Goal: Task Accomplishment & Management: Manage account settings

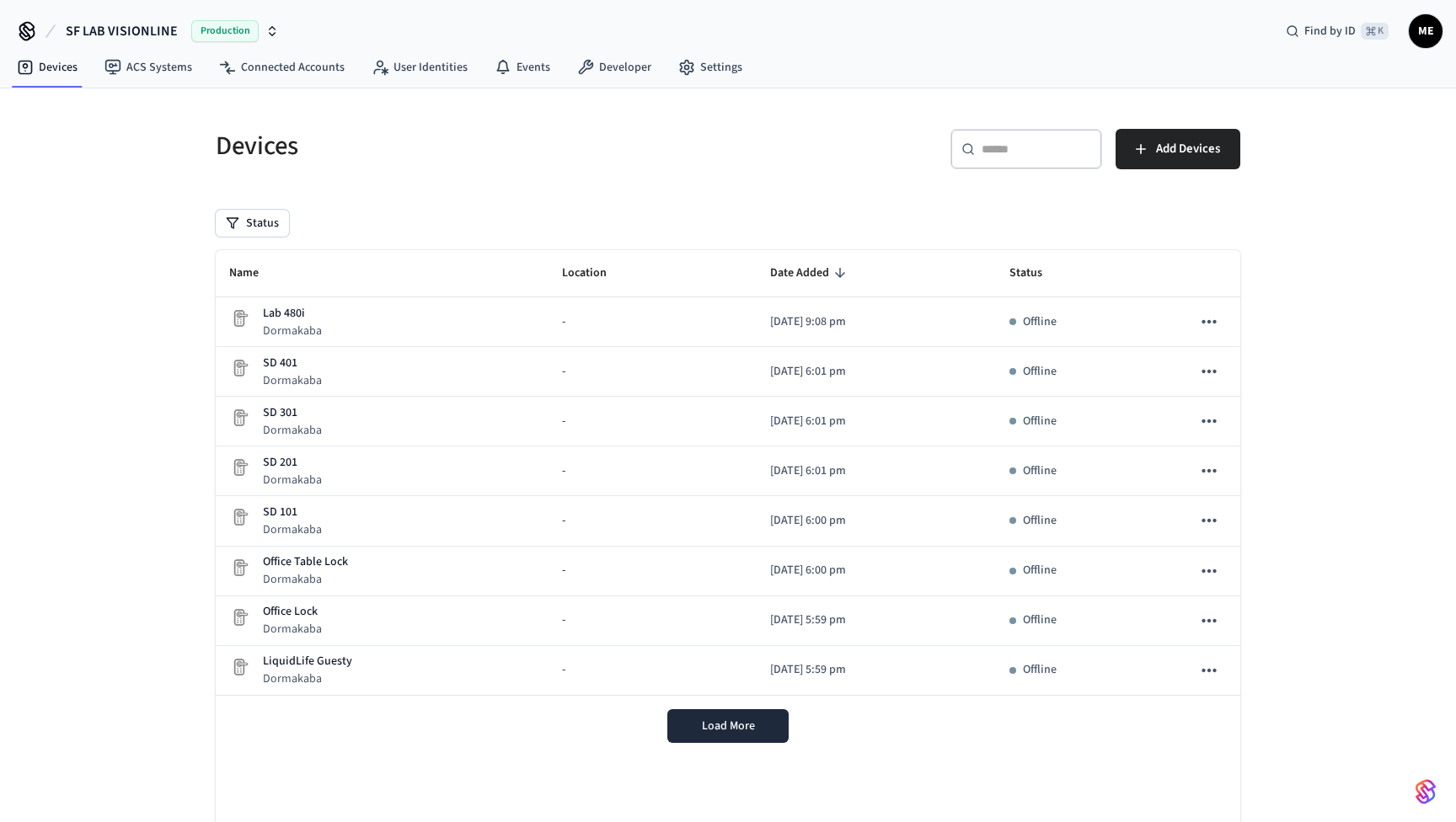
click at [266, 33] on icon "button" at bounding box center [272, 31] width 14 height 14
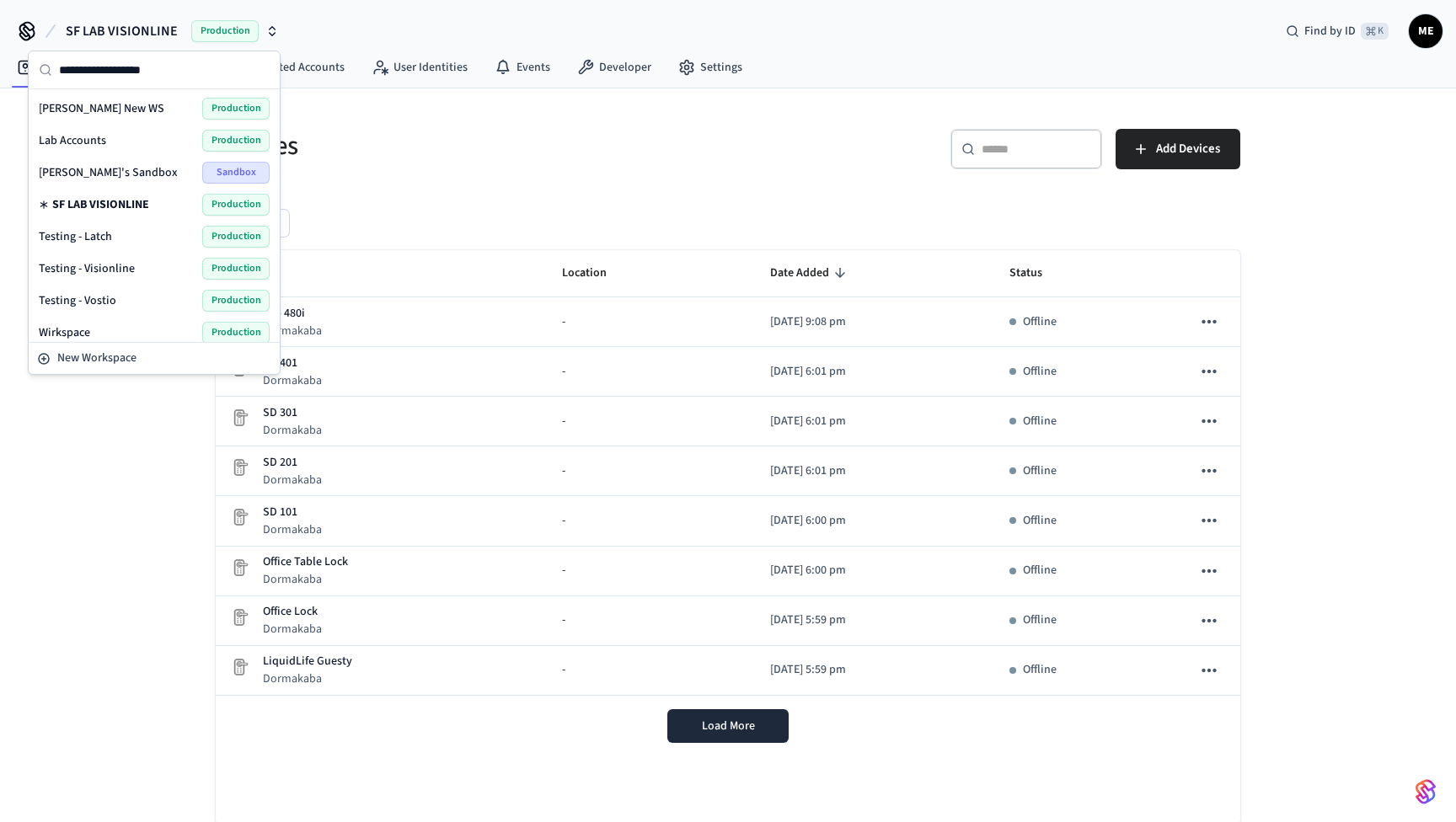
click at [105, 145] on span "Lab Accounts" at bounding box center [72, 140] width 68 height 17
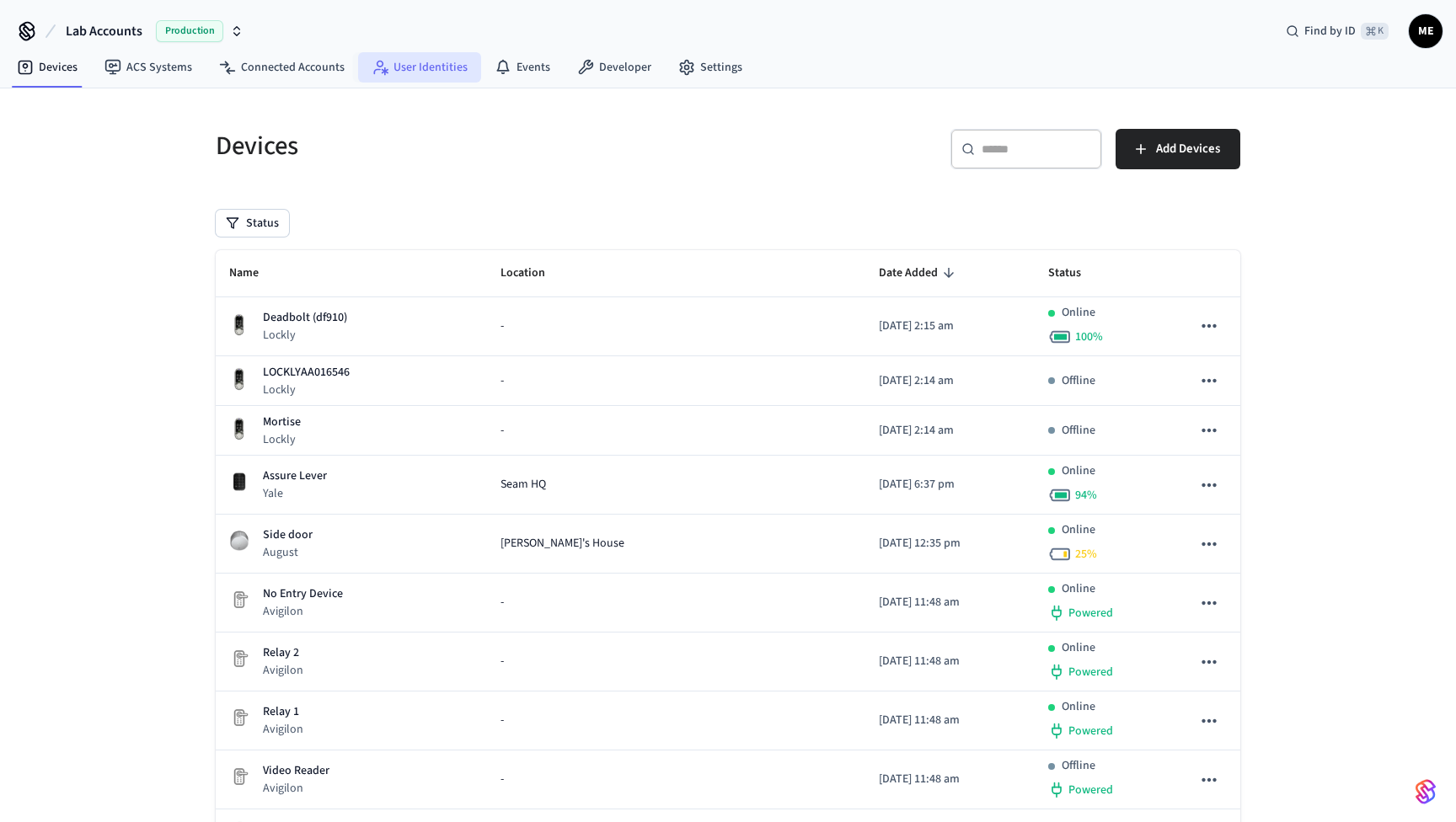
click at [441, 66] on link "User Identities" at bounding box center [419, 68] width 123 height 31
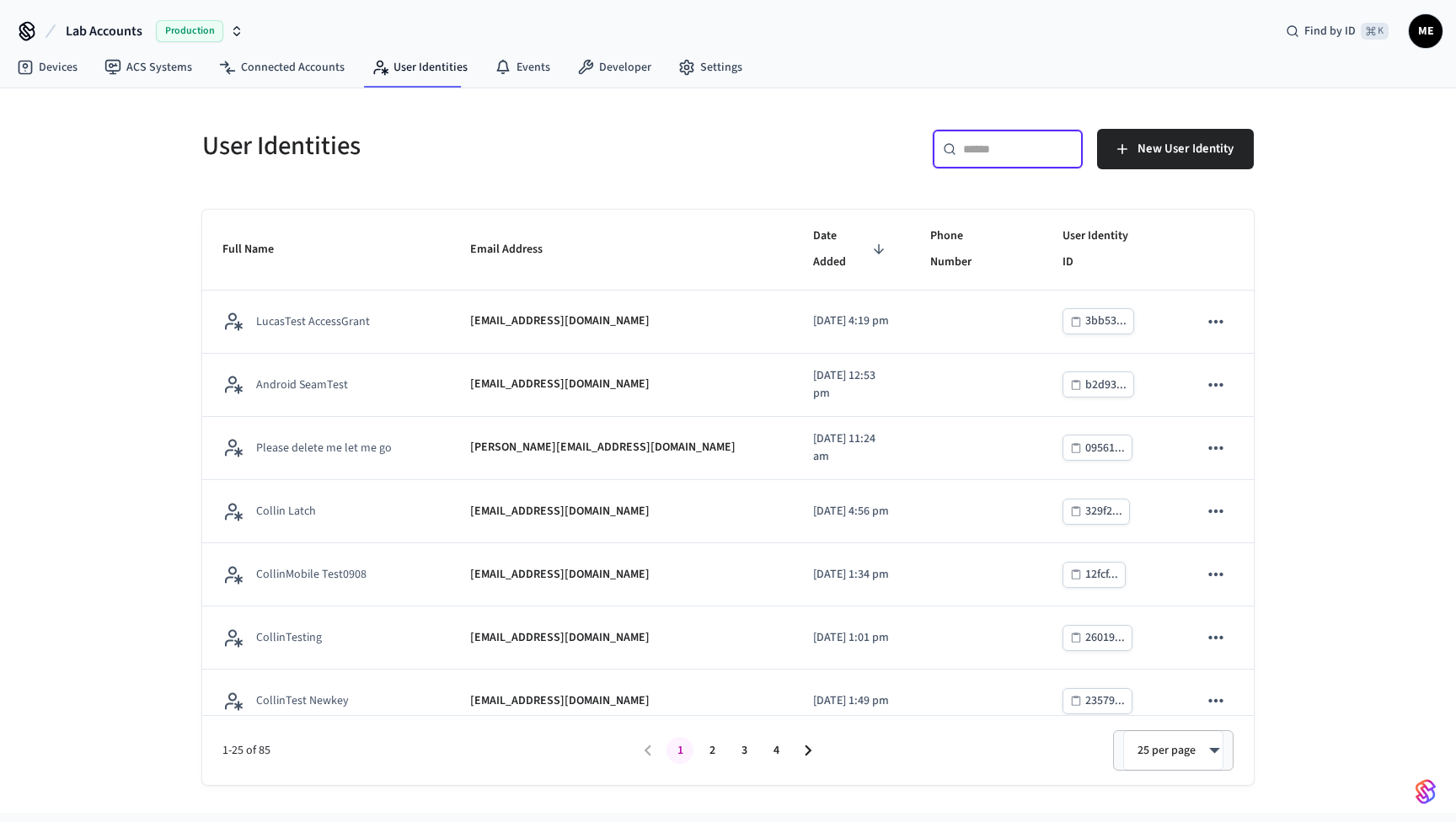
click at [1024, 156] on input "text" at bounding box center [1017, 149] width 109 height 17
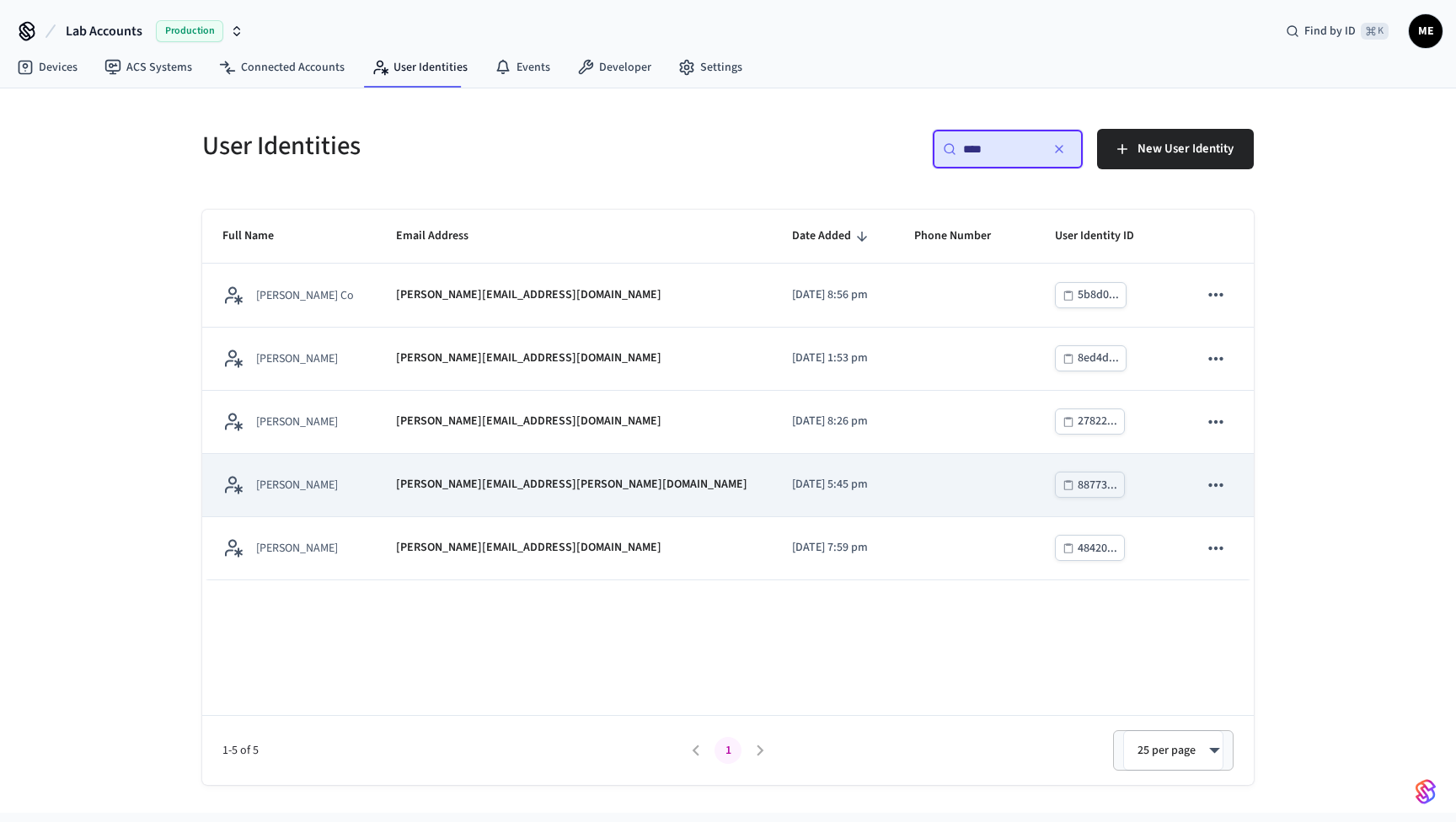
type input "****"
click at [615, 490] on div "matthew.m.edmonds@gmail.com" at bounding box center [574, 485] width 356 height 18
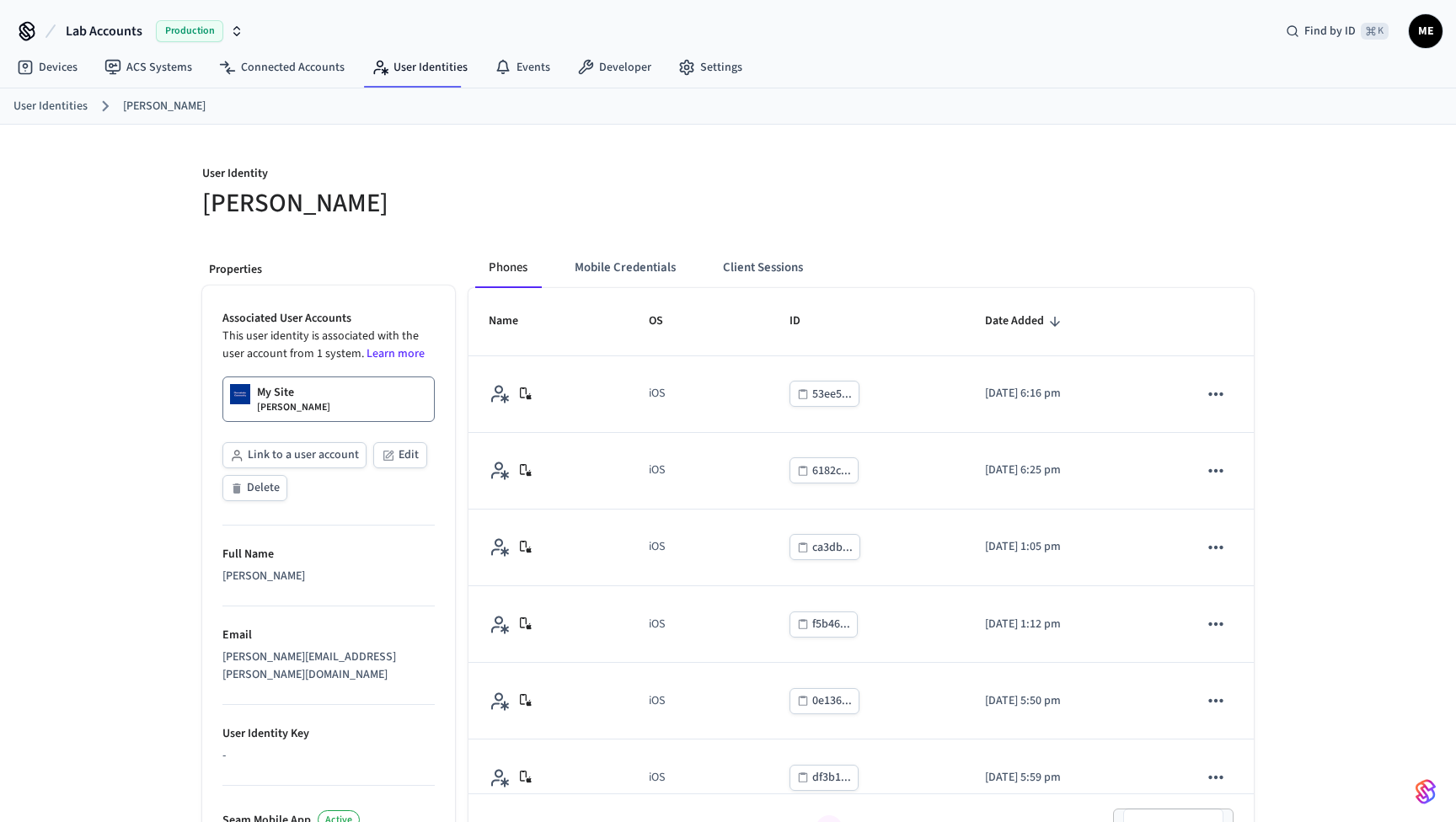
click at [240, 394] on img at bounding box center [240, 394] width 20 height 20
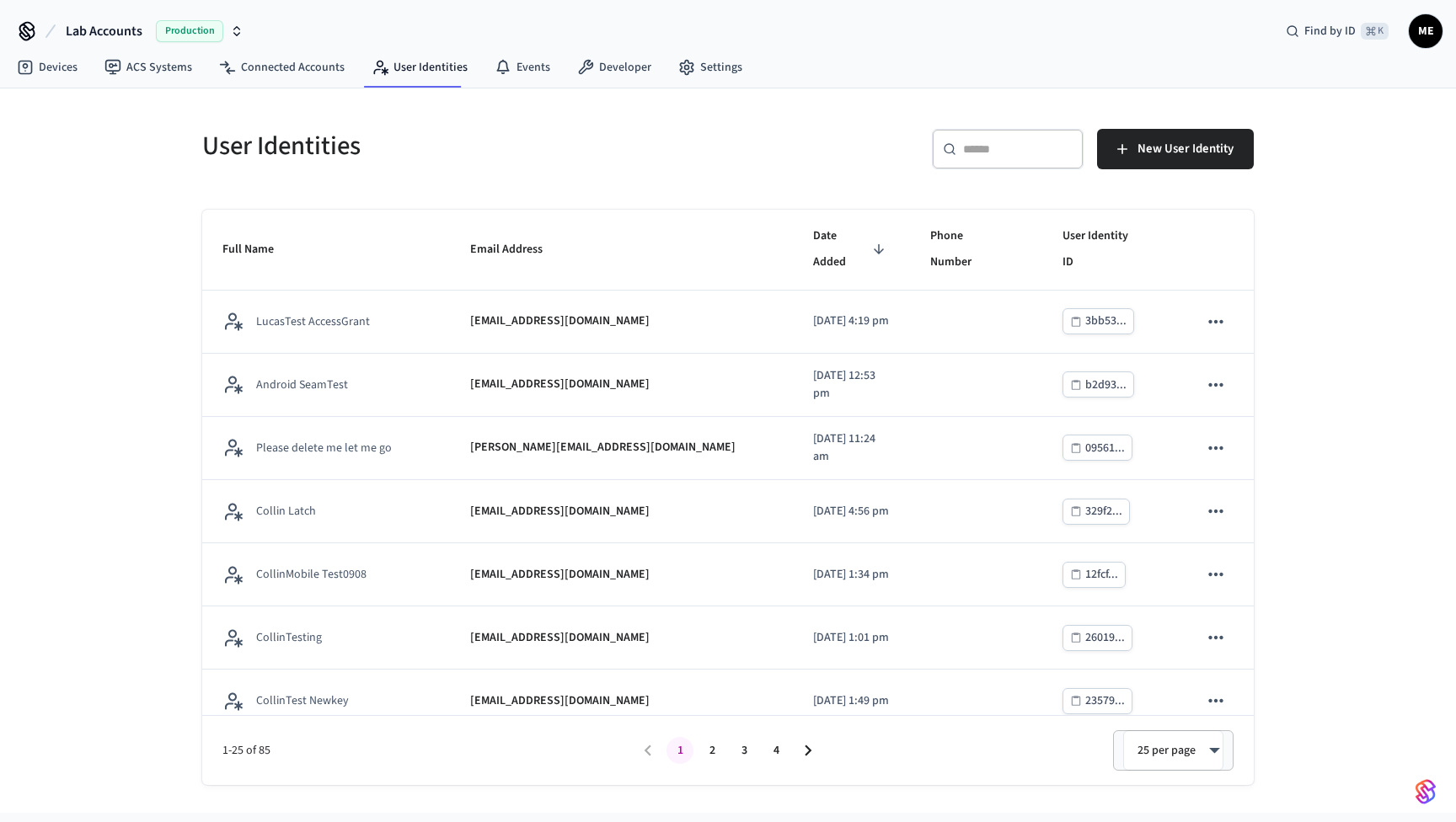
click at [998, 161] on div "​ ​" at bounding box center [1008, 149] width 152 height 41
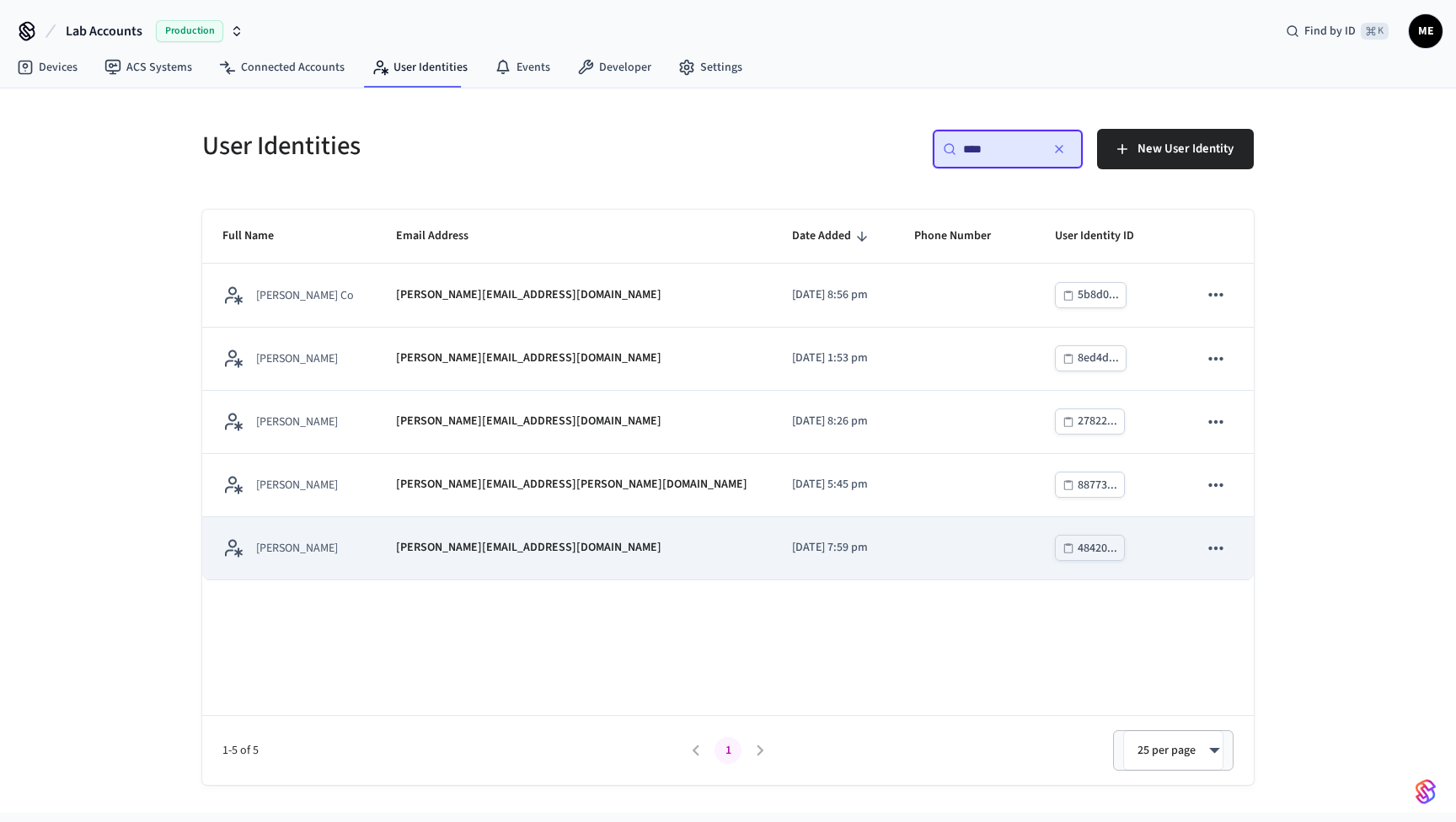
type input "****"
click at [488, 545] on p "[PERSON_NAME][EMAIL_ADDRESS][DOMAIN_NAME]" at bounding box center [528, 548] width 266 height 18
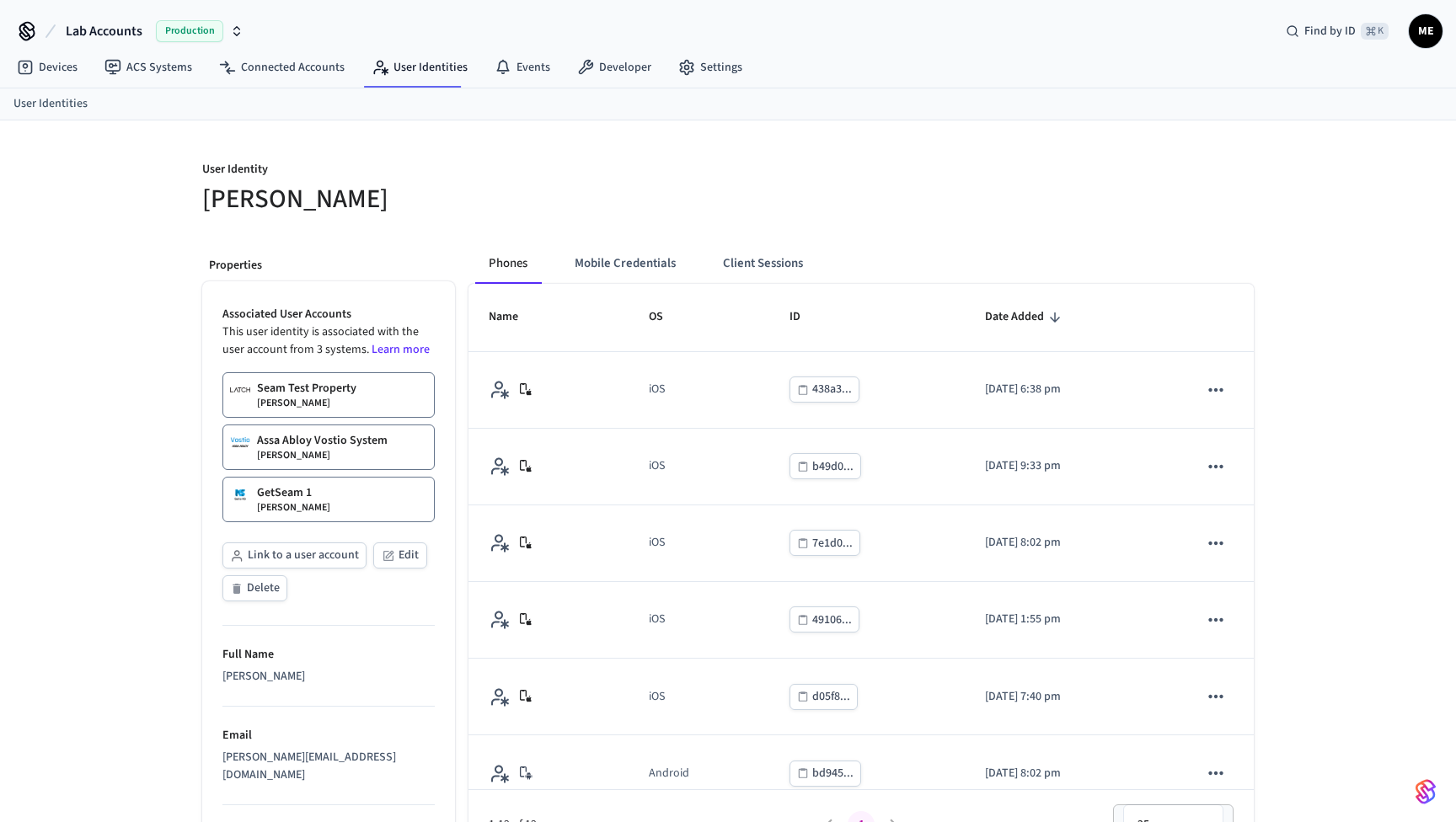
click at [364, 437] on p "Assa Abloy Vostio System" at bounding box center [322, 441] width 131 height 17
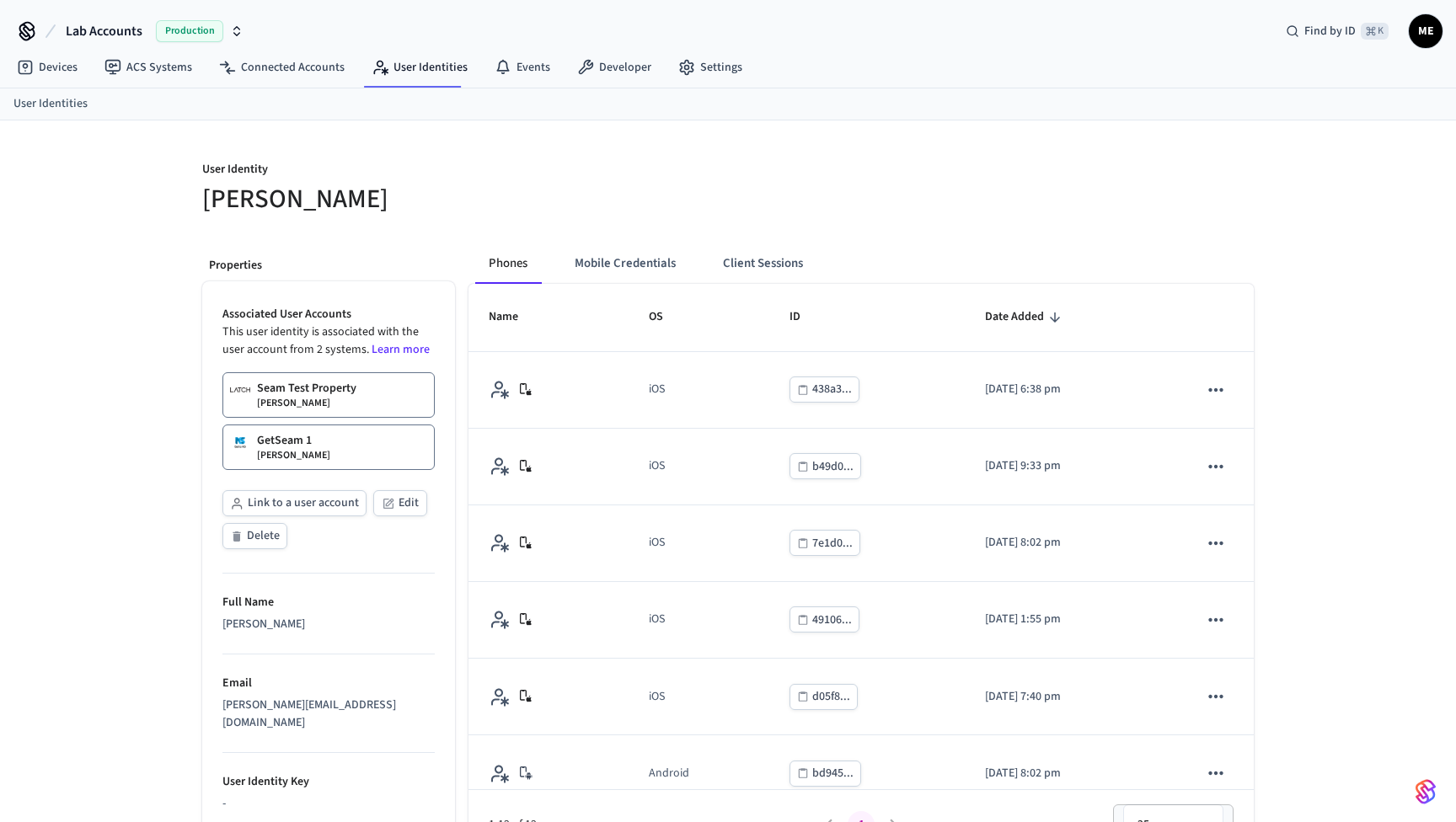
click at [358, 399] on link "Seam Test Property Matt Edmonds" at bounding box center [328, 395] width 212 height 45
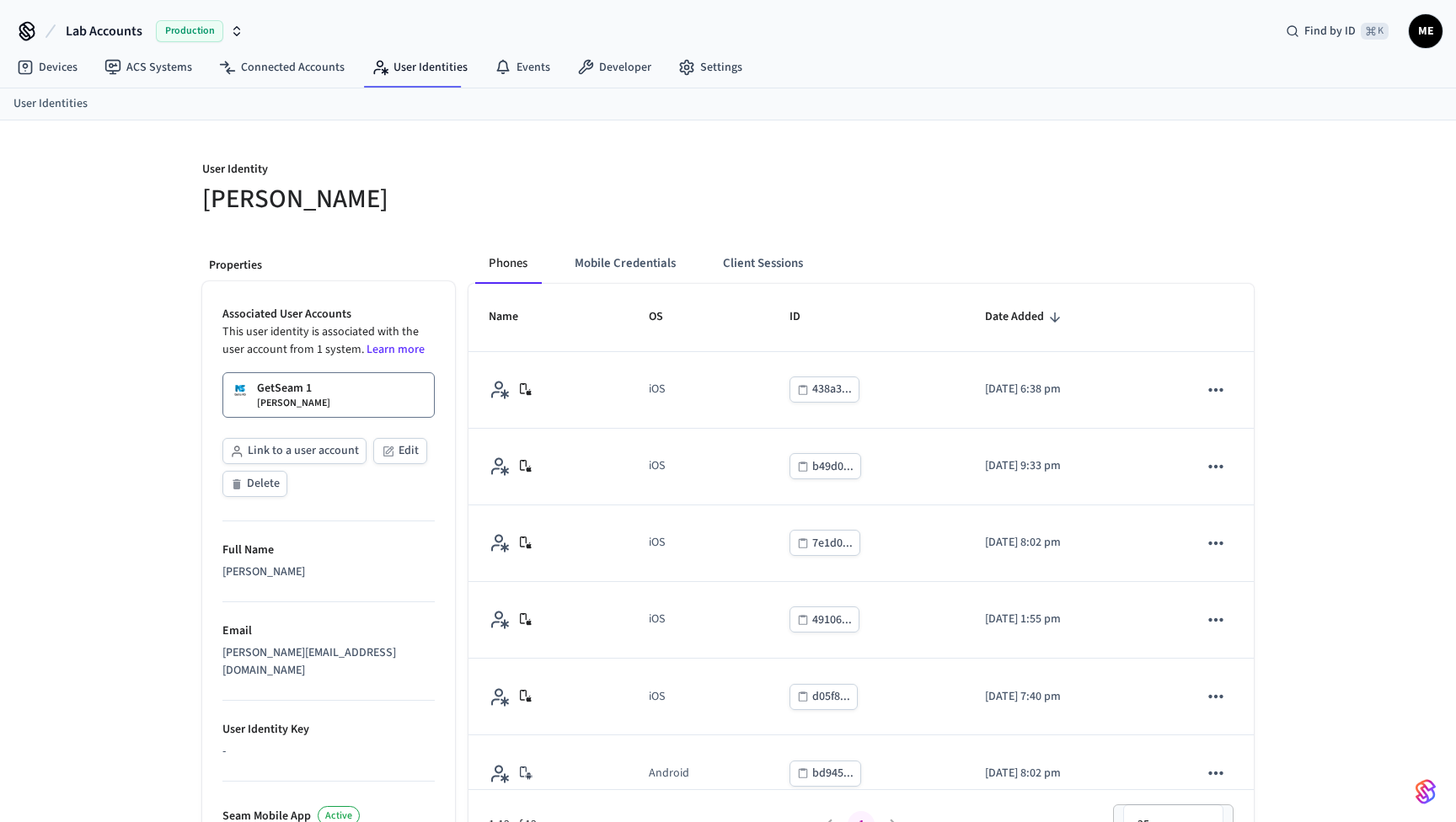
click at [319, 420] on div "Associated User Accounts This user identity is associated with the user account…" at bounding box center [328, 403] width 212 height 194
click at [319, 412] on link "GetSeam 1 Matthew Edmonds" at bounding box center [328, 395] width 212 height 45
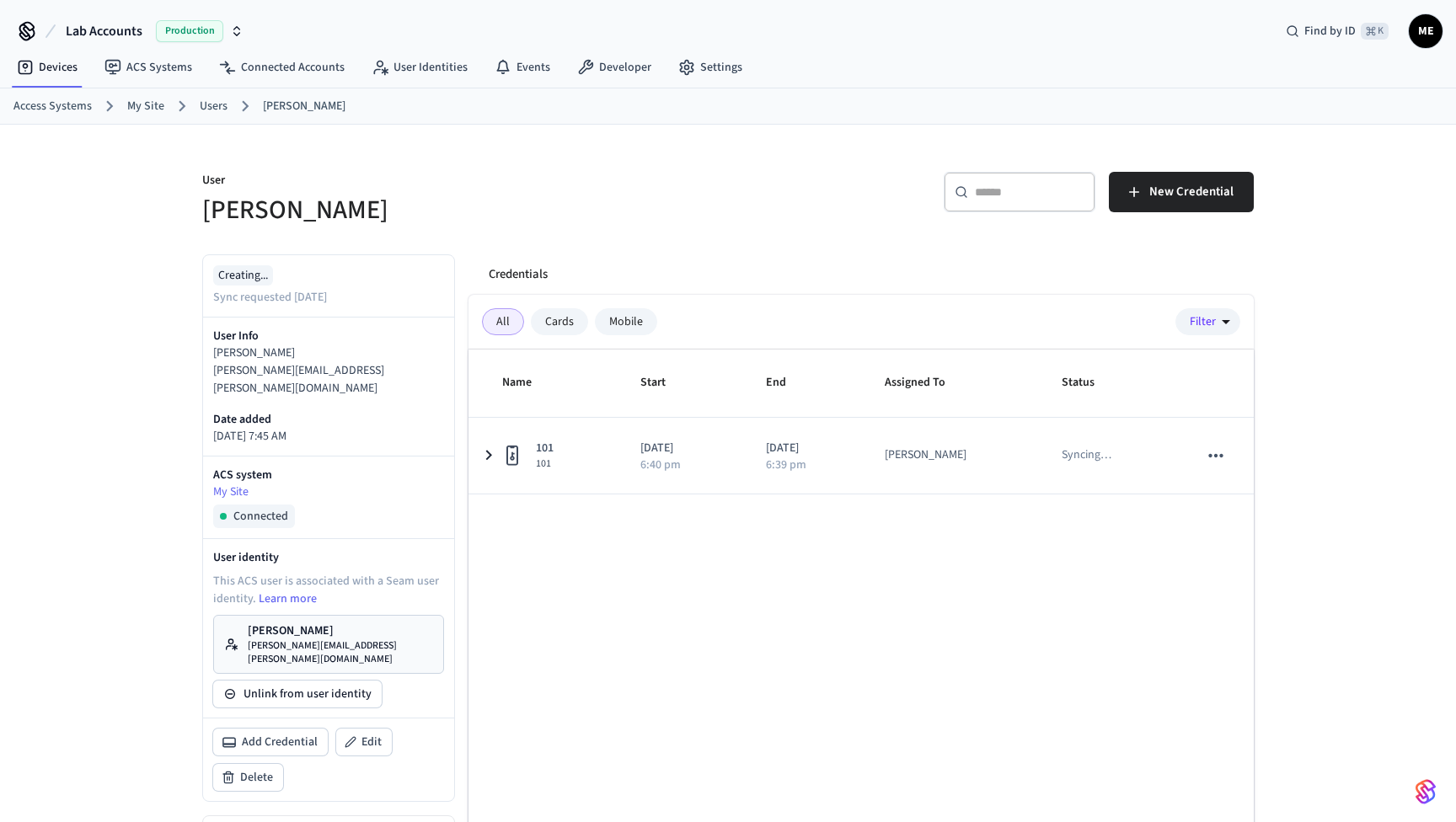
click at [146, 107] on link "My Site" at bounding box center [145, 107] width 37 height 18
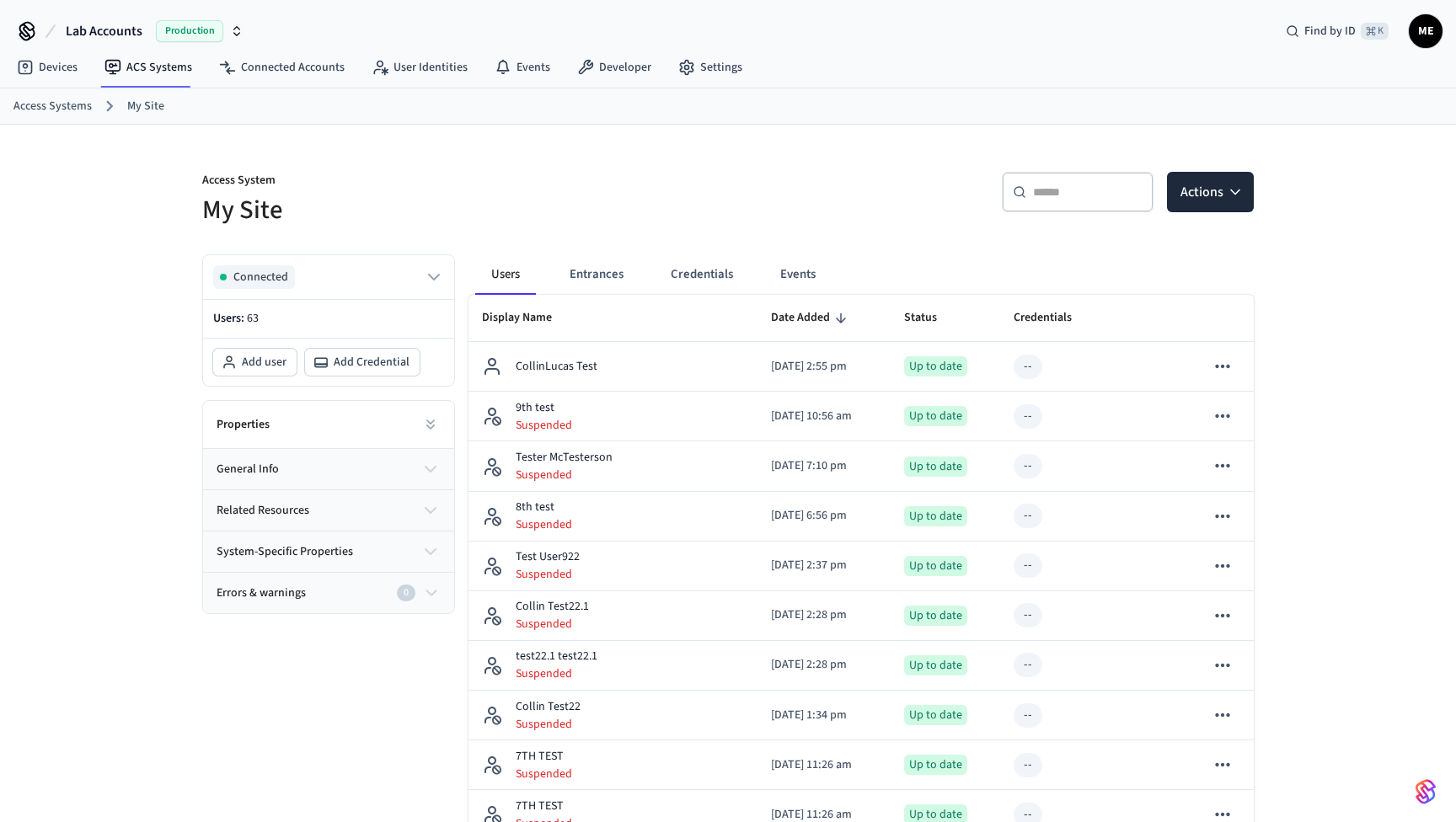
click at [424, 455] on button "general info" at bounding box center [329, 469] width 251 height 41
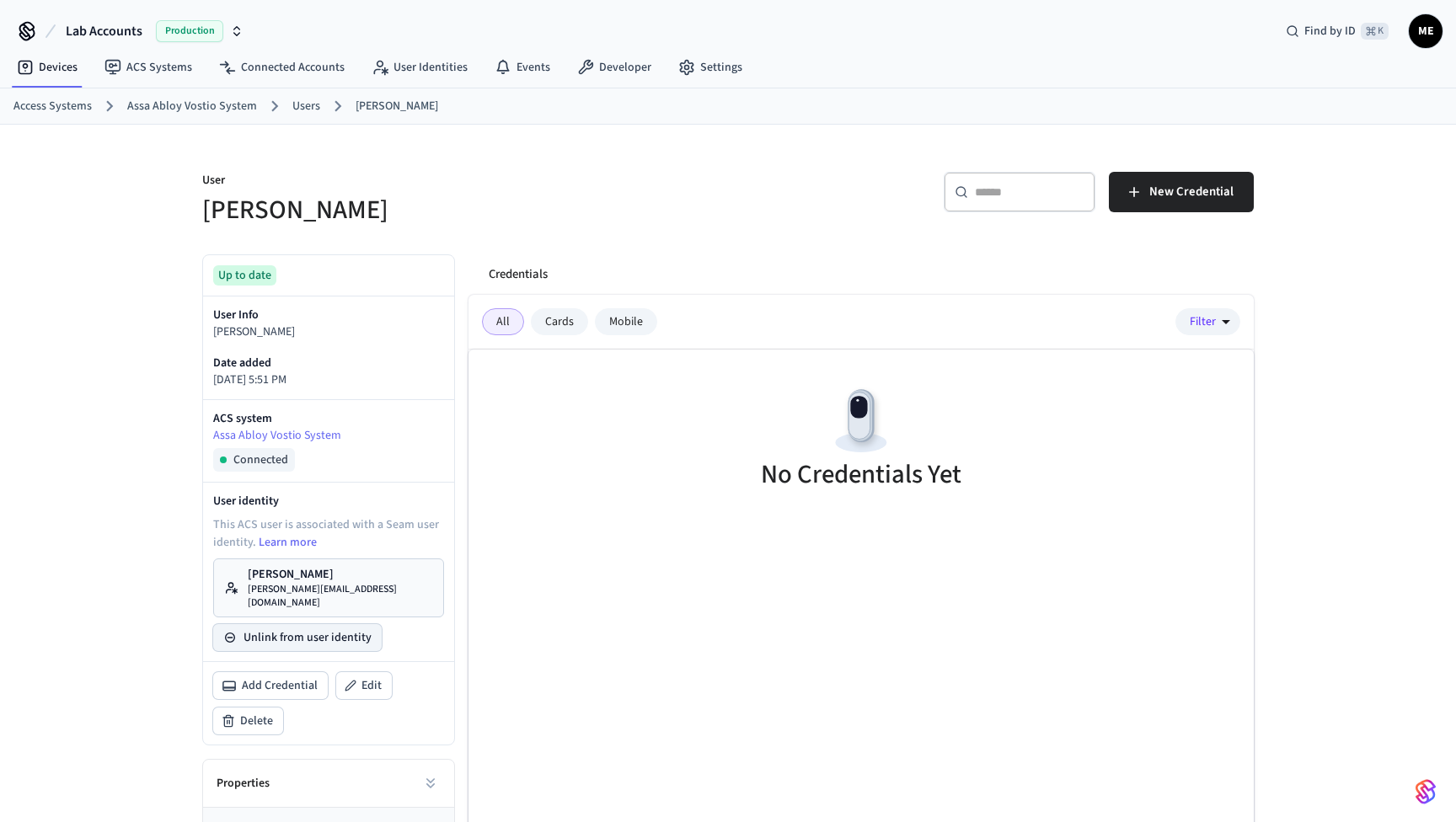
click at [316, 629] on button "Unlink from user identity" at bounding box center [297, 638] width 169 height 27
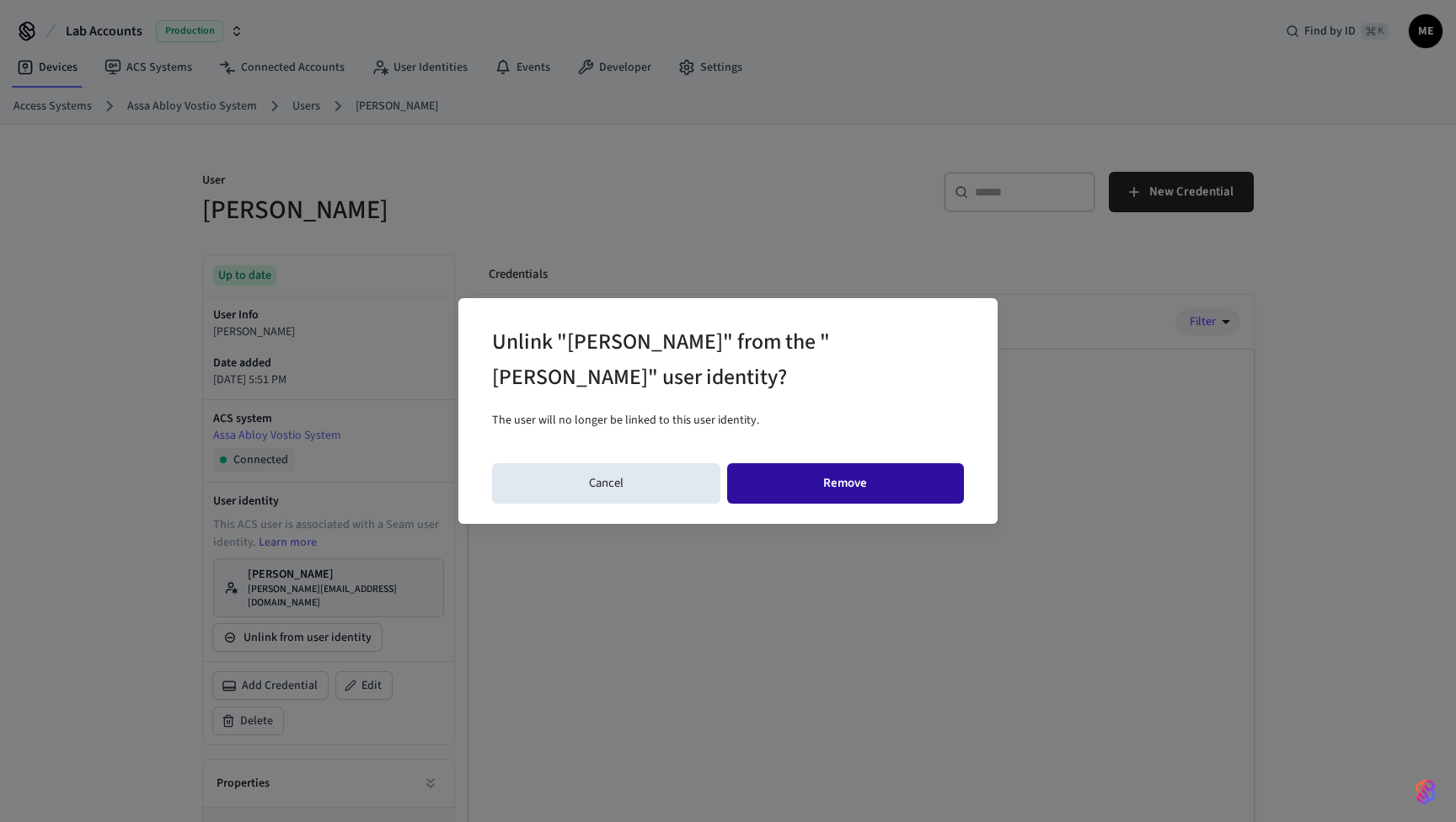
click at [869, 499] on button "Remove" at bounding box center [845, 483] width 238 height 41
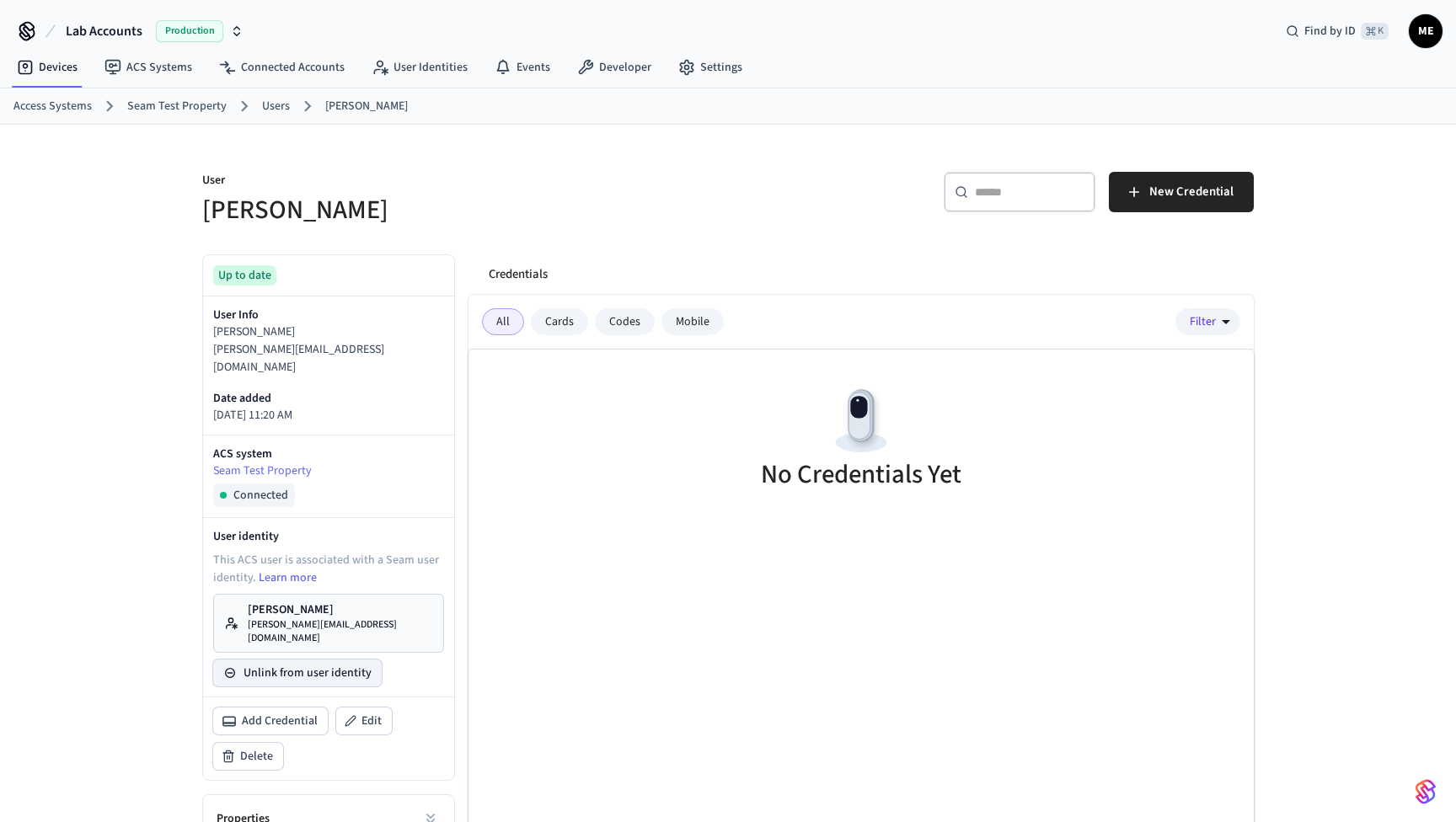
click at [285, 659] on button "Unlink from user identity" at bounding box center [297, 673] width 169 height 27
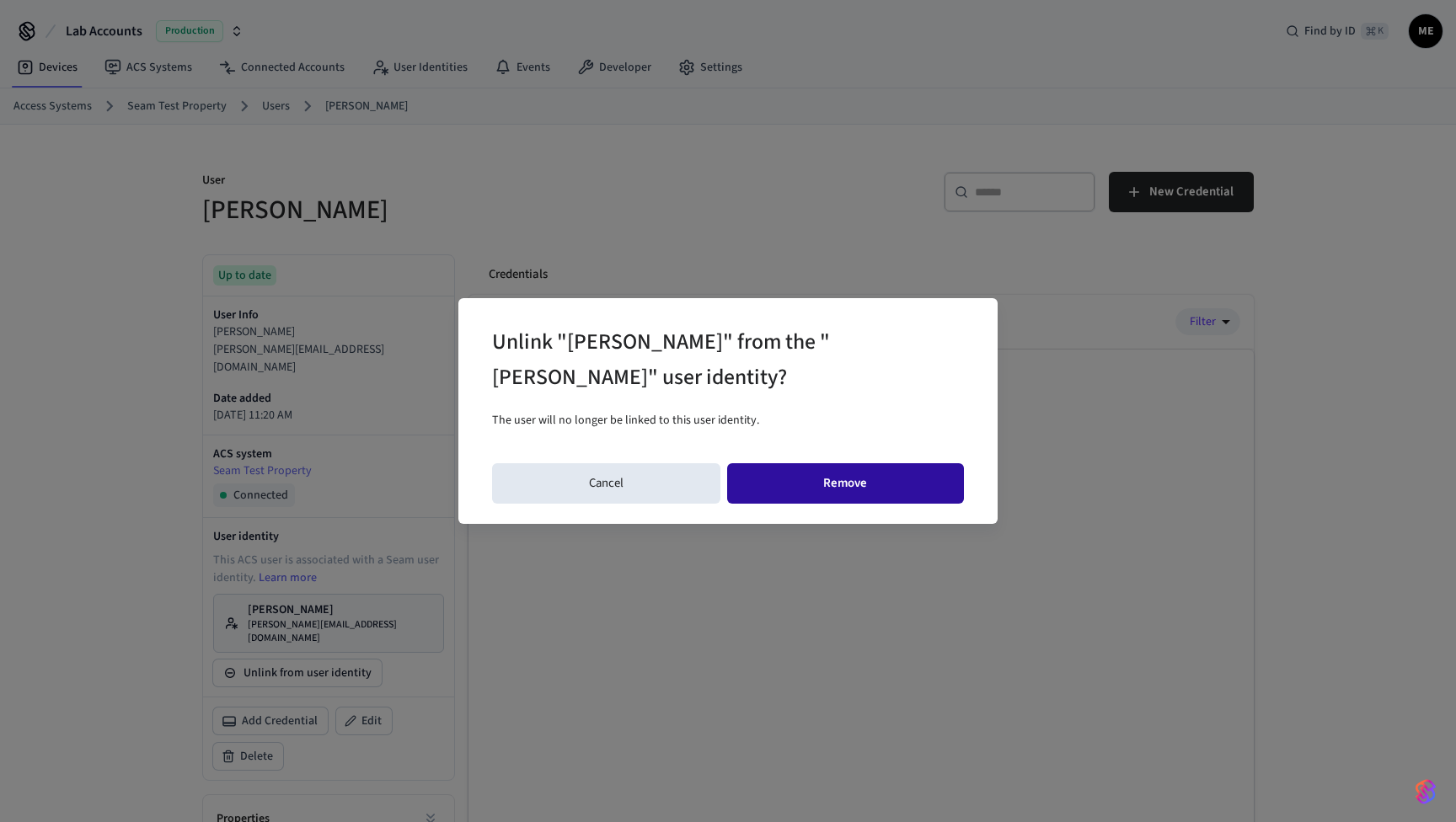
click at [842, 493] on button "Remove" at bounding box center [845, 483] width 238 height 41
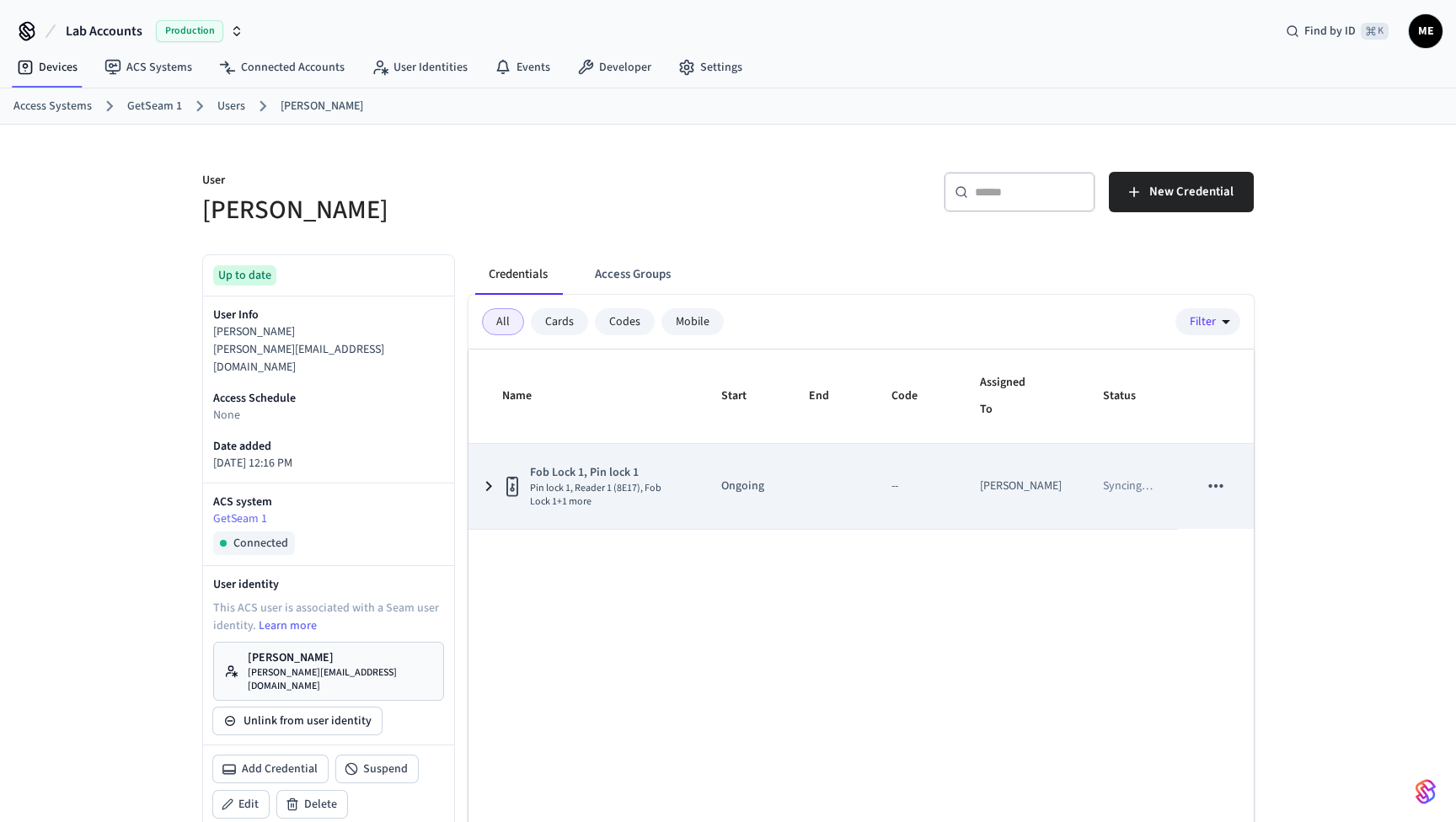
click at [1218, 493] on icon "sticky table" at bounding box center [1216, 486] width 22 height 22
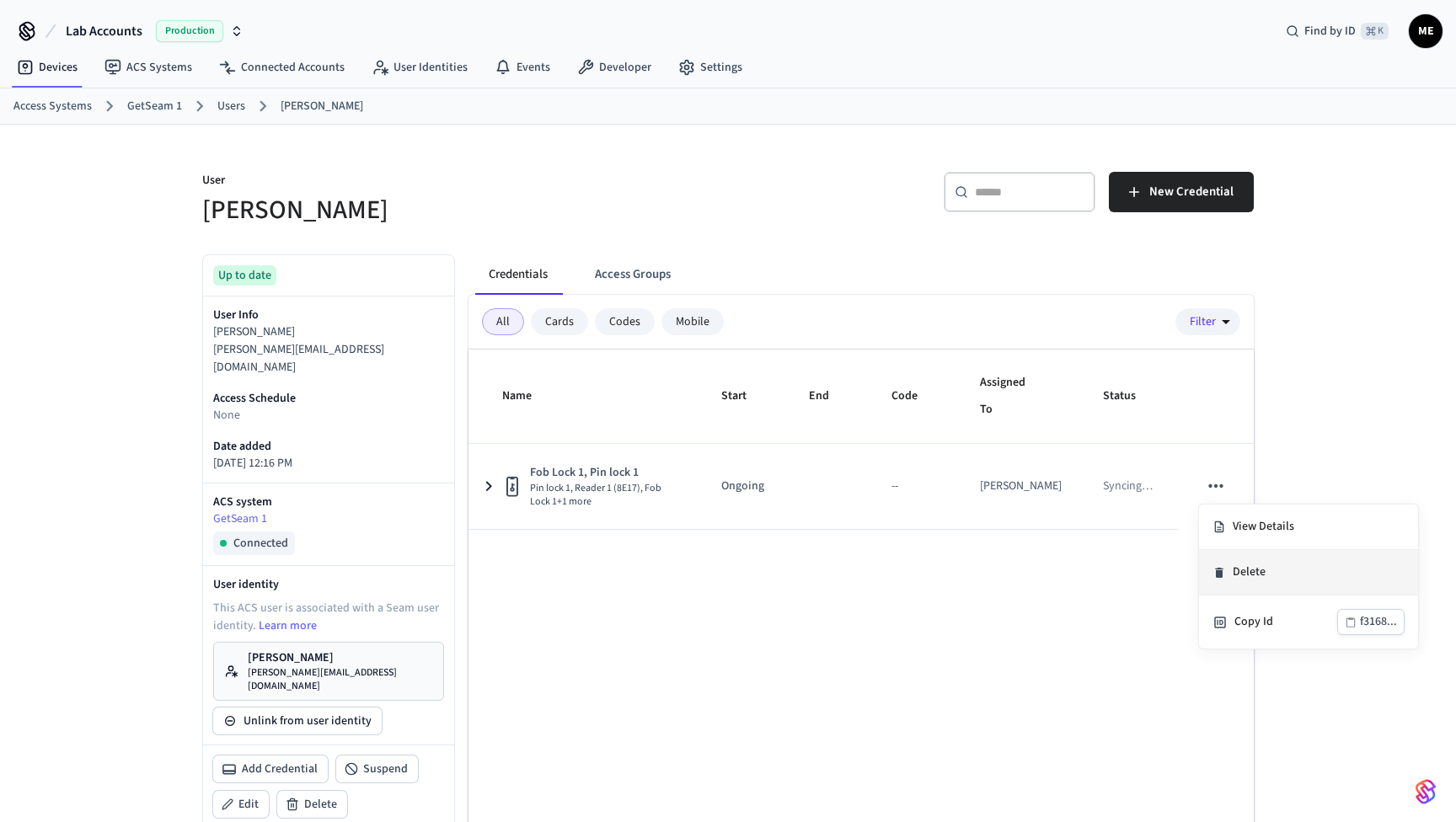
click at [1237, 561] on li "Delete" at bounding box center [1308, 573] width 219 height 45
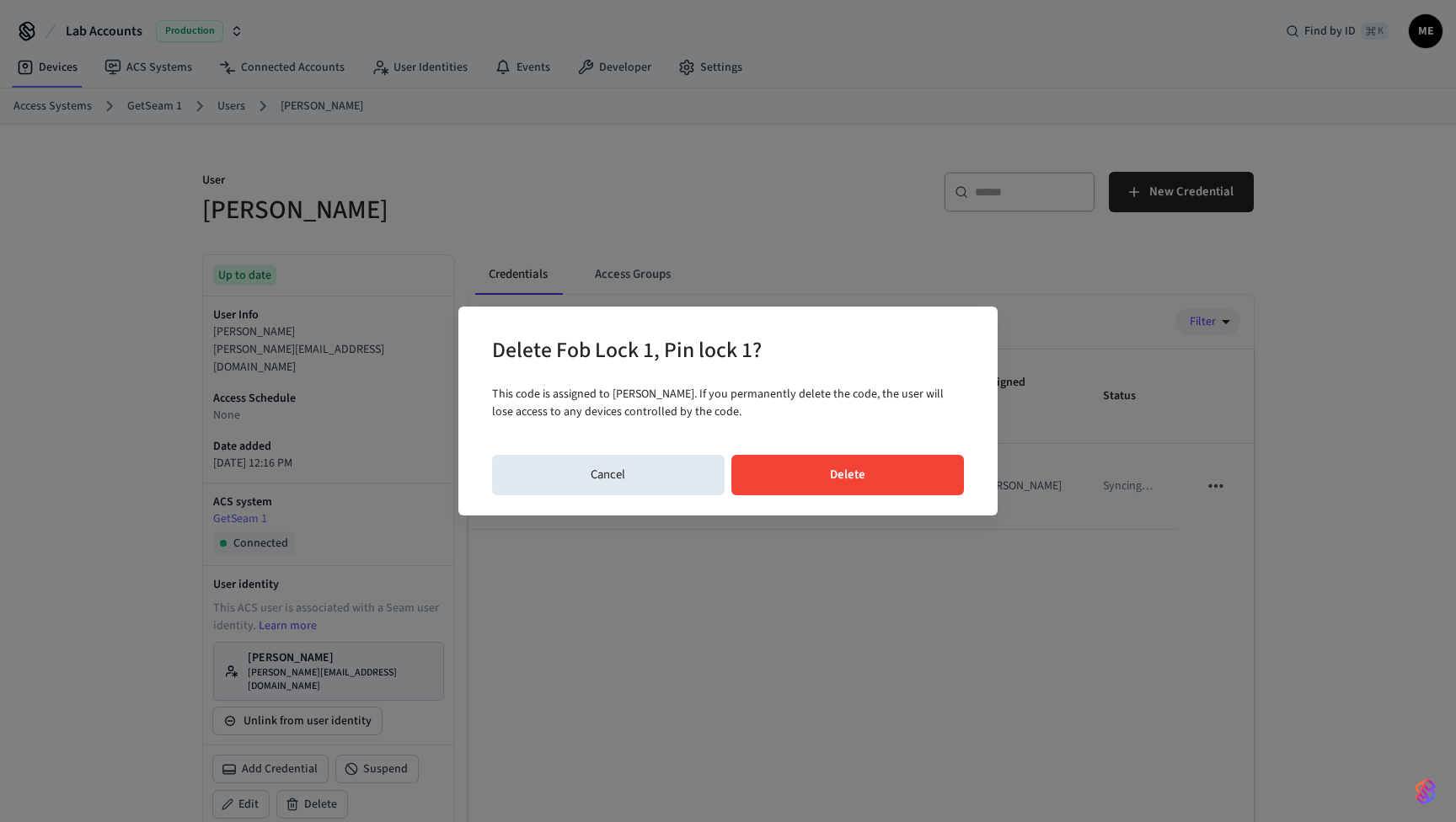
click at [946, 490] on button "Delete" at bounding box center [848, 475] width 233 height 41
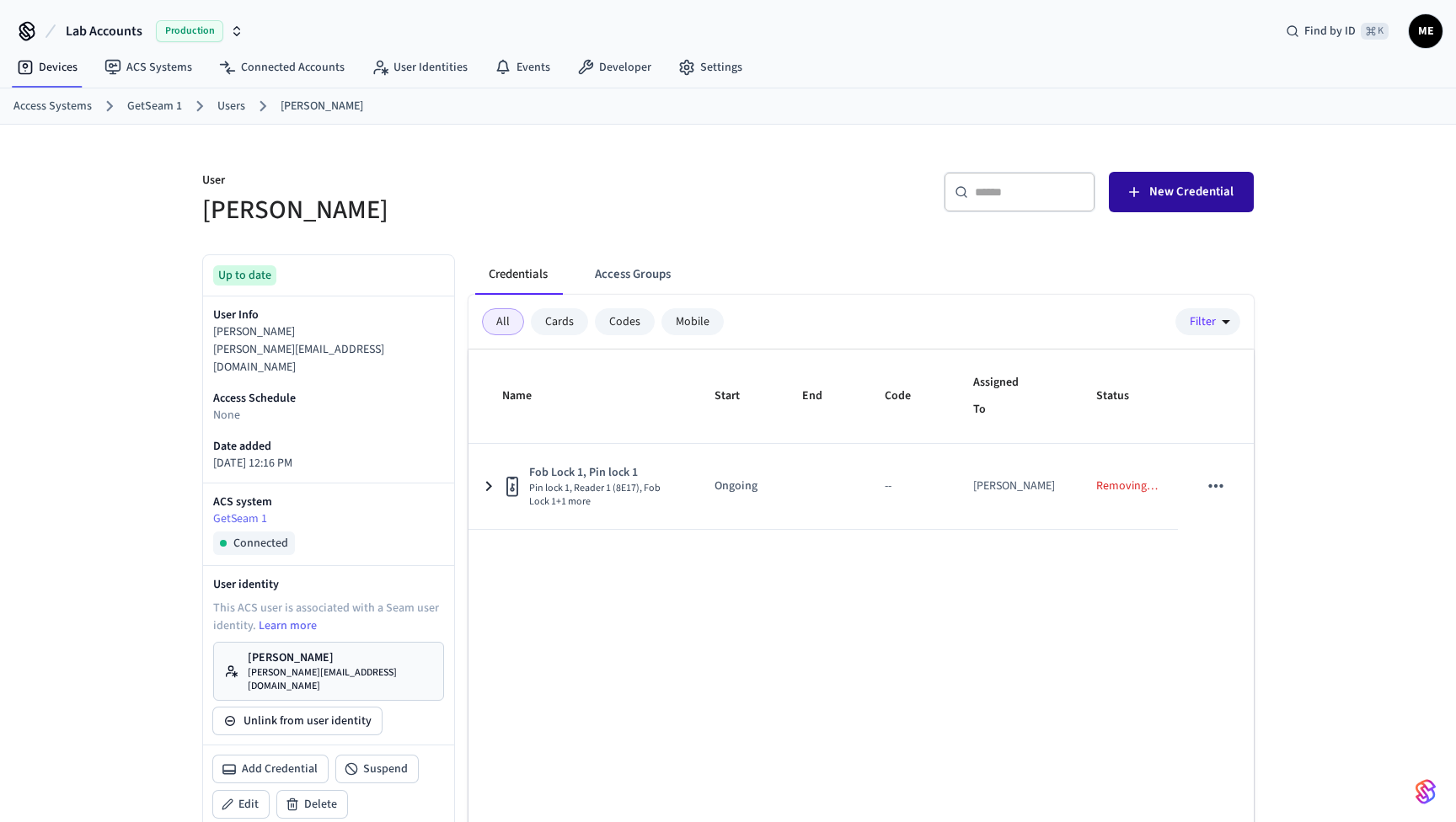
click at [1165, 202] on span "New Credential" at bounding box center [1190, 192] width 84 height 22
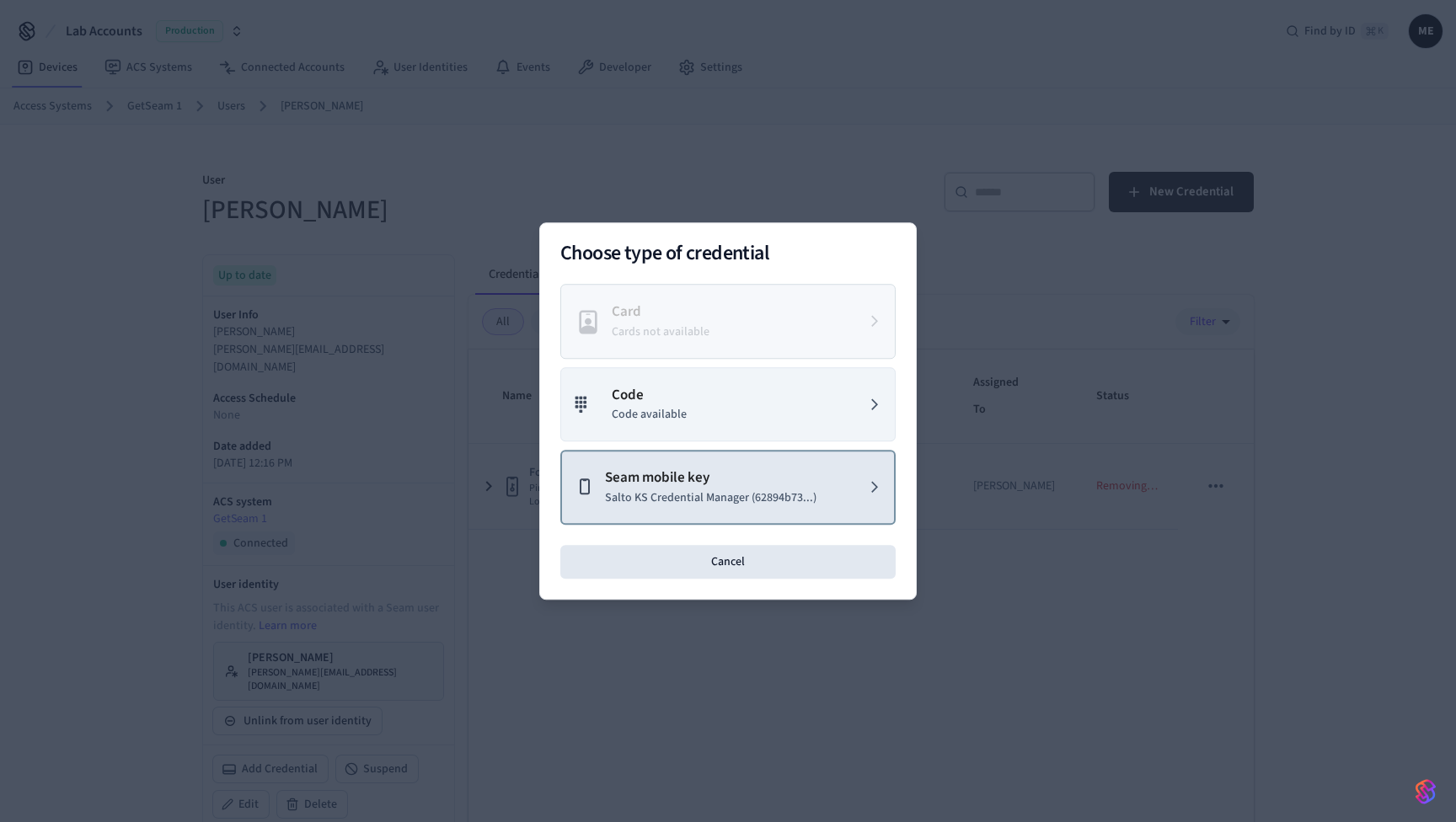
click at [686, 507] on button "Seam mobile key Salto KS Credential Manager (62894b73...)" at bounding box center [727, 487] width 335 height 75
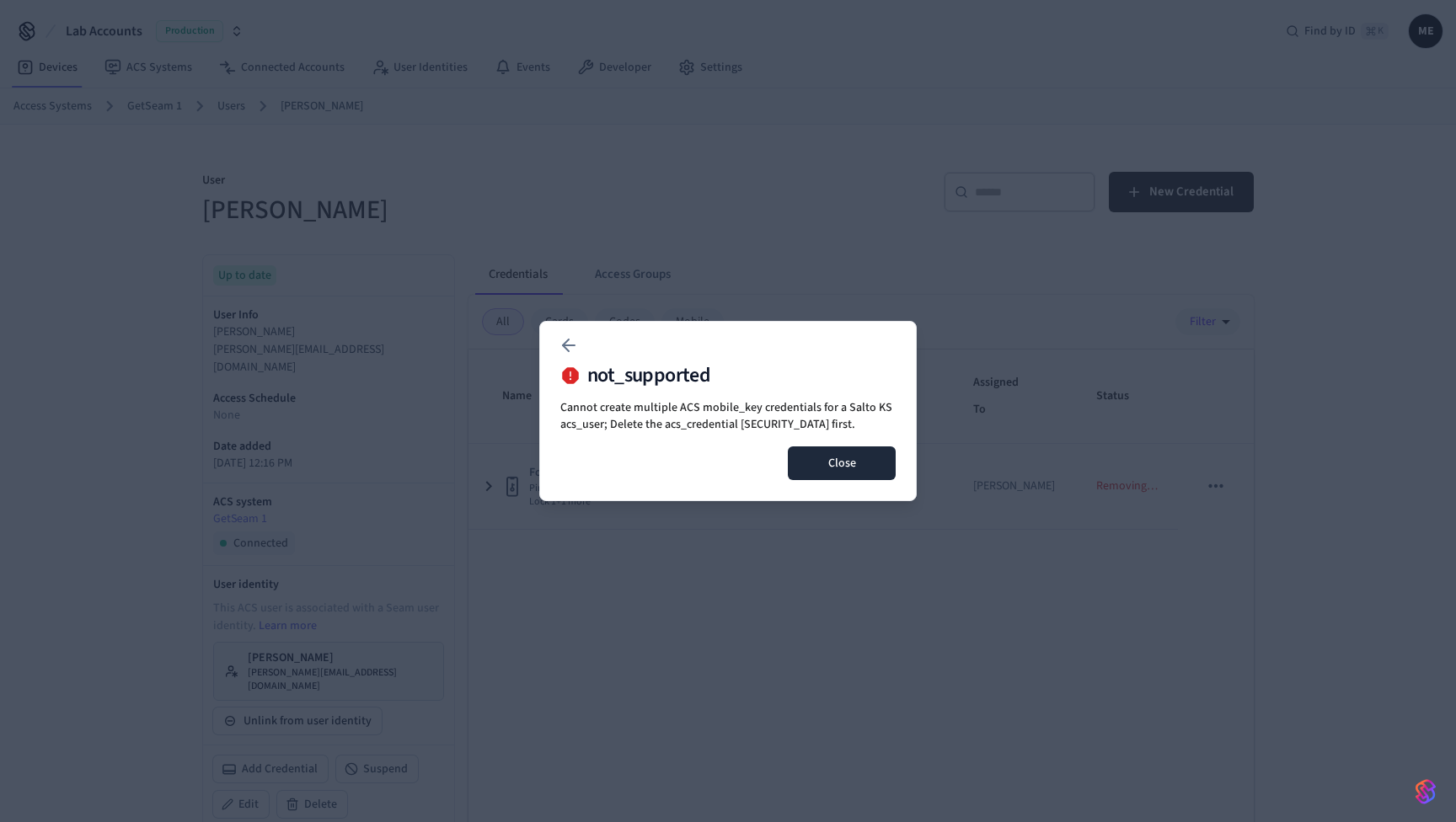
click at [799, 478] on button "Close" at bounding box center [841, 462] width 107 height 33
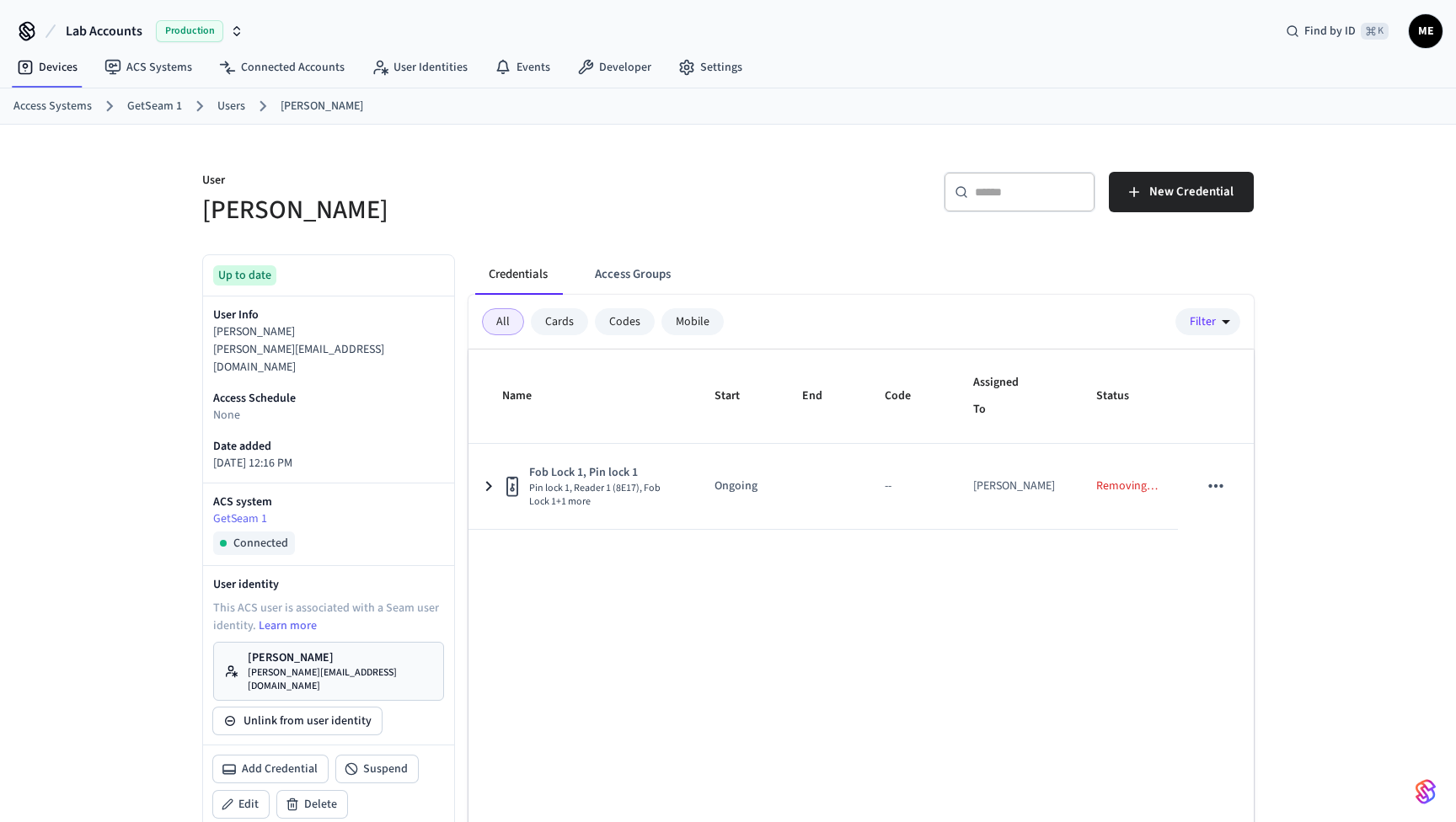
click at [732, 623] on div "Name Start End Code Assigned To Status Fob Lock 1, Pin lock 1 Pin lock 1, Reade…" at bounding box center [861, 637] width 785 height 575
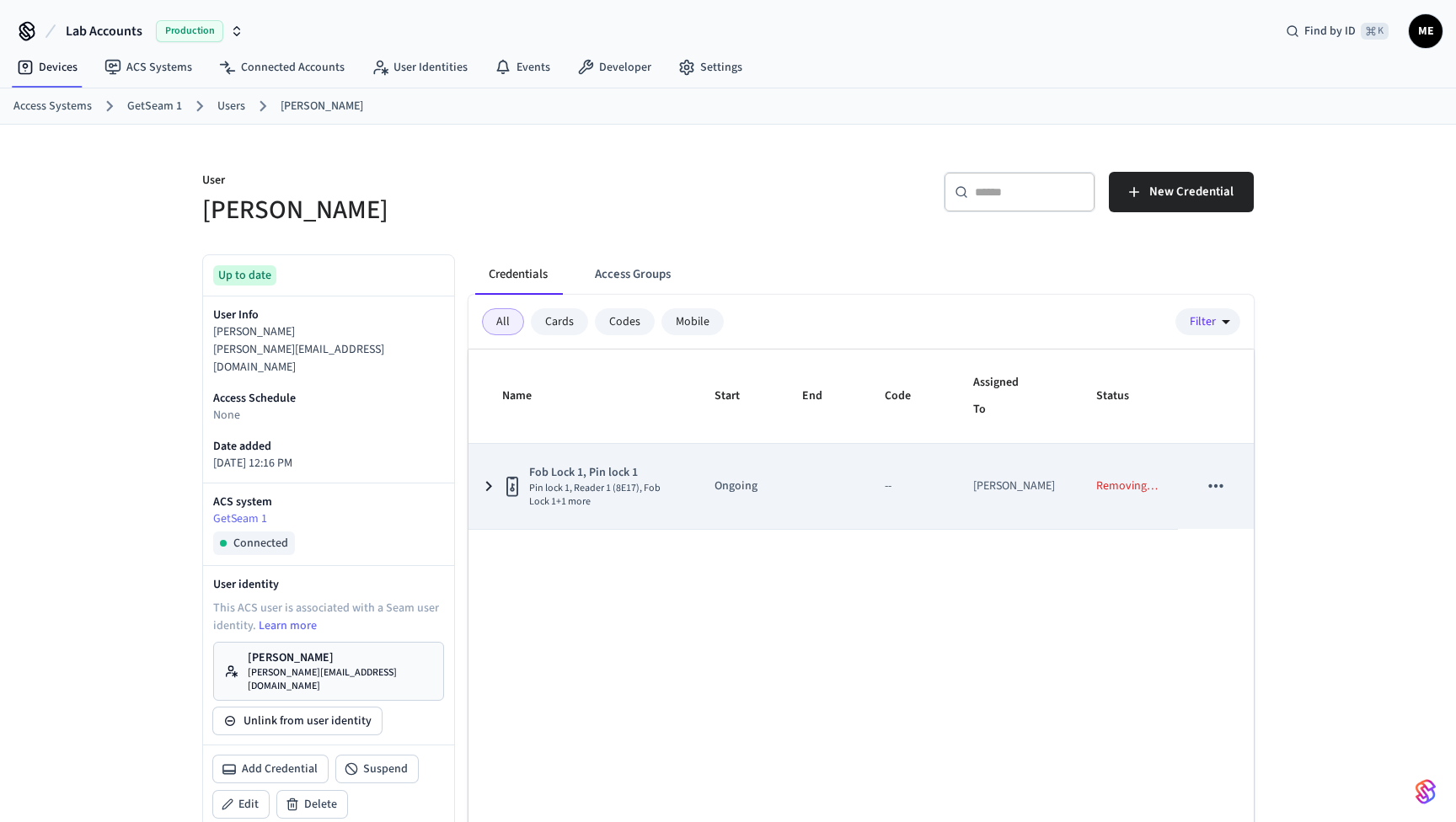
click at [493, 490] on icon "sticky table" at bounding box center [489, 486] width 20 height 21
click at [493, 489] on icon "sticky table" at bounding box center [489, 486] width 21 height 20
click at [1210, 497] on button "sticky table" at bounding box center [1215, 486] width 35 height 35
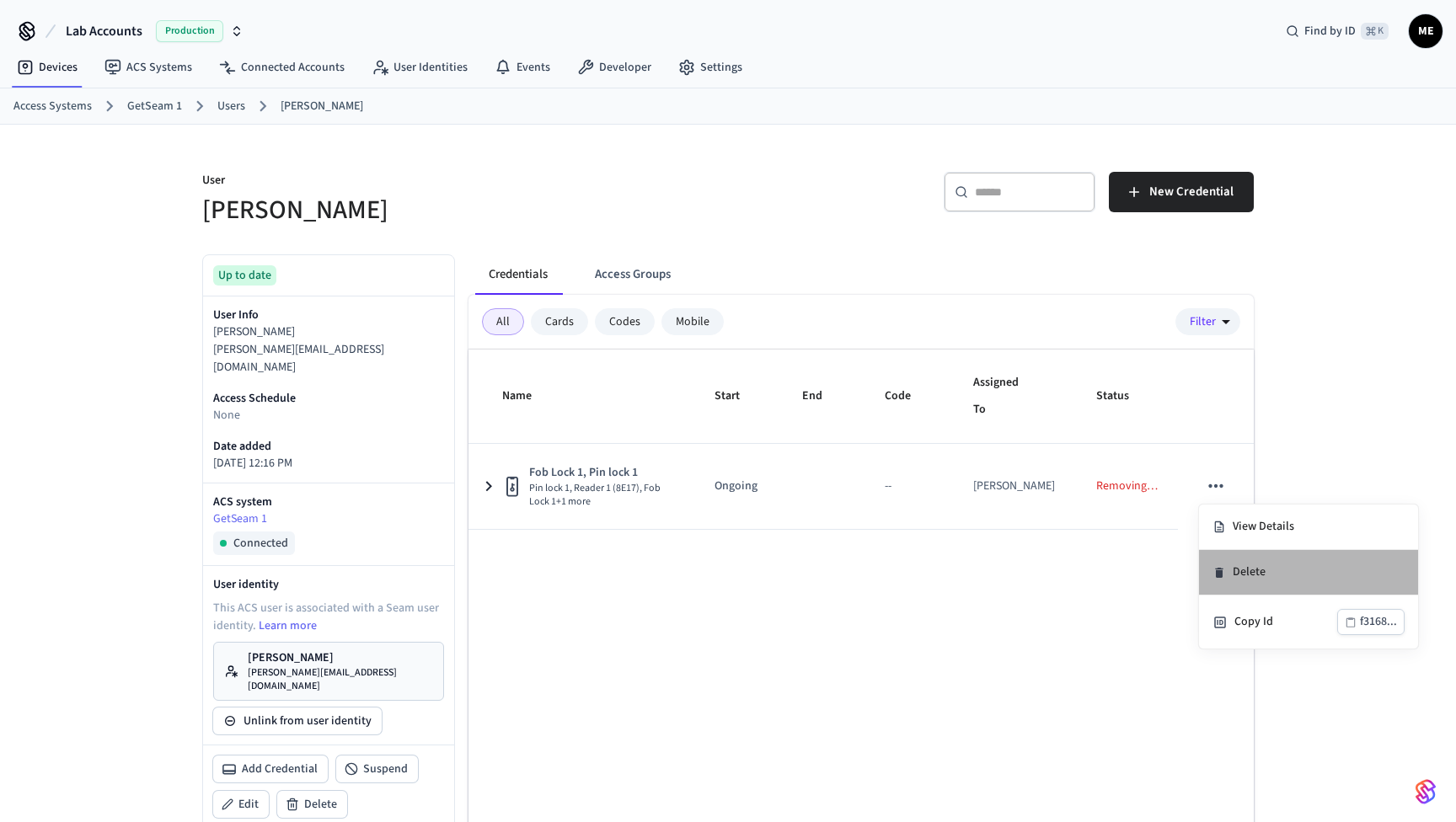
click at [1233, 579] on li "Delete" at bounding box center [1308, 573] width 219 height 45
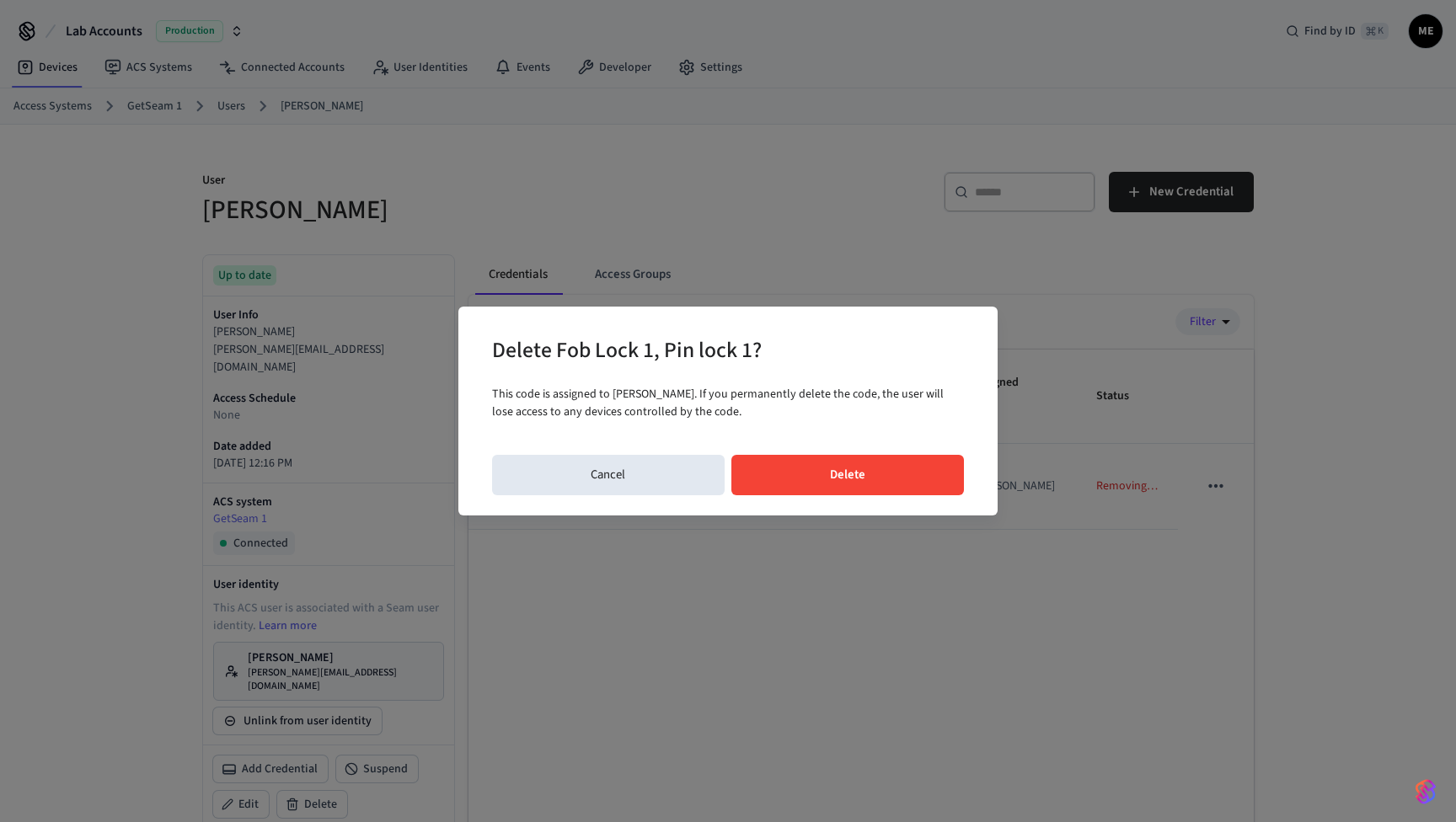
click at [884, 490] on button "Delete" at bounding box center [848, 475] width 233 height 41
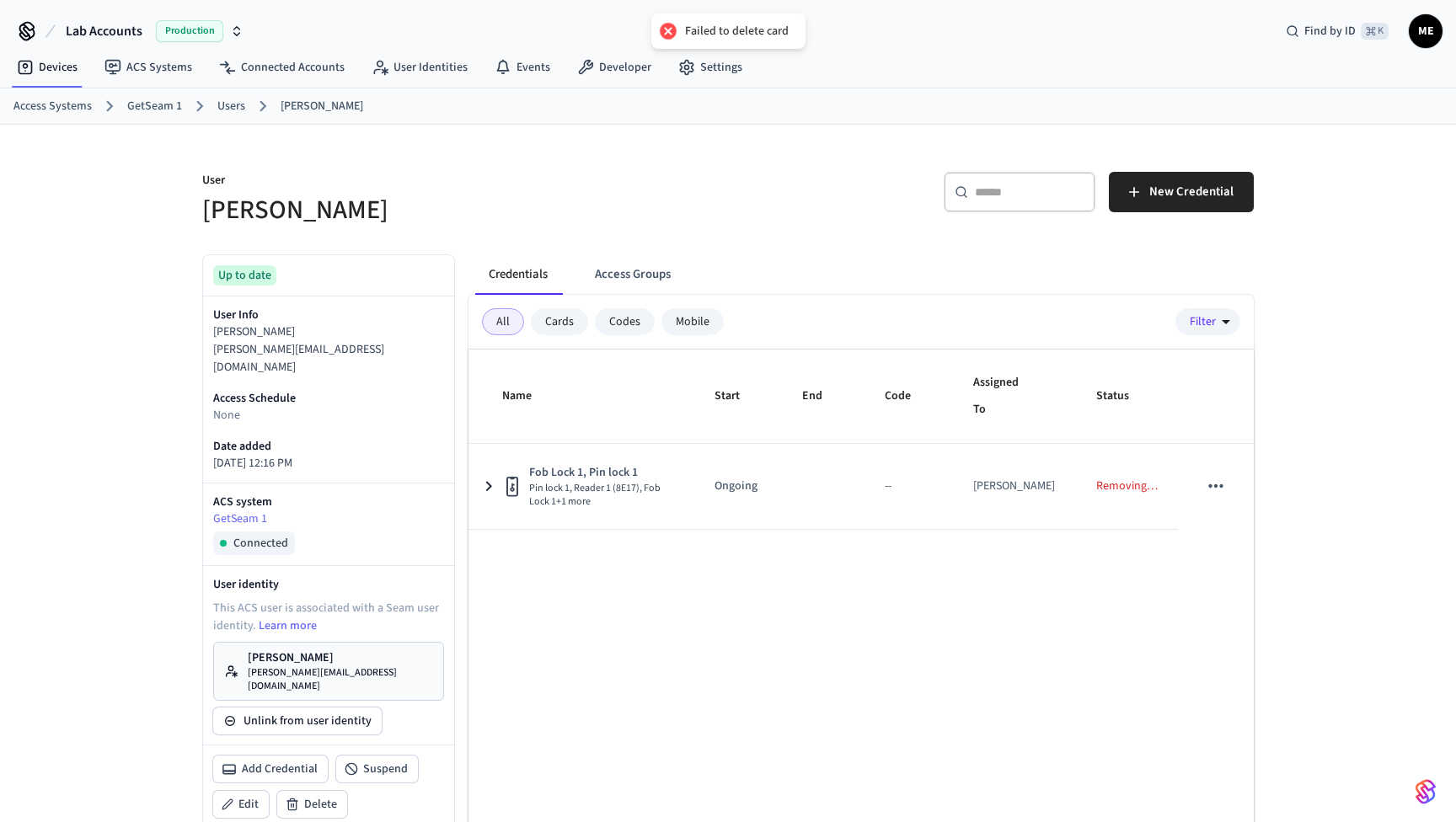
click at [863, 683] on div "Name Start End Code Assigned To Status Fob Lock 1, Pin lock 1 Pin lock 1, Reade…" at bounding box center [861, 637] width 785 height 575
click at [1201, 182] on span "New Credential" at bounding box center [1190, 192] width 84 height 22
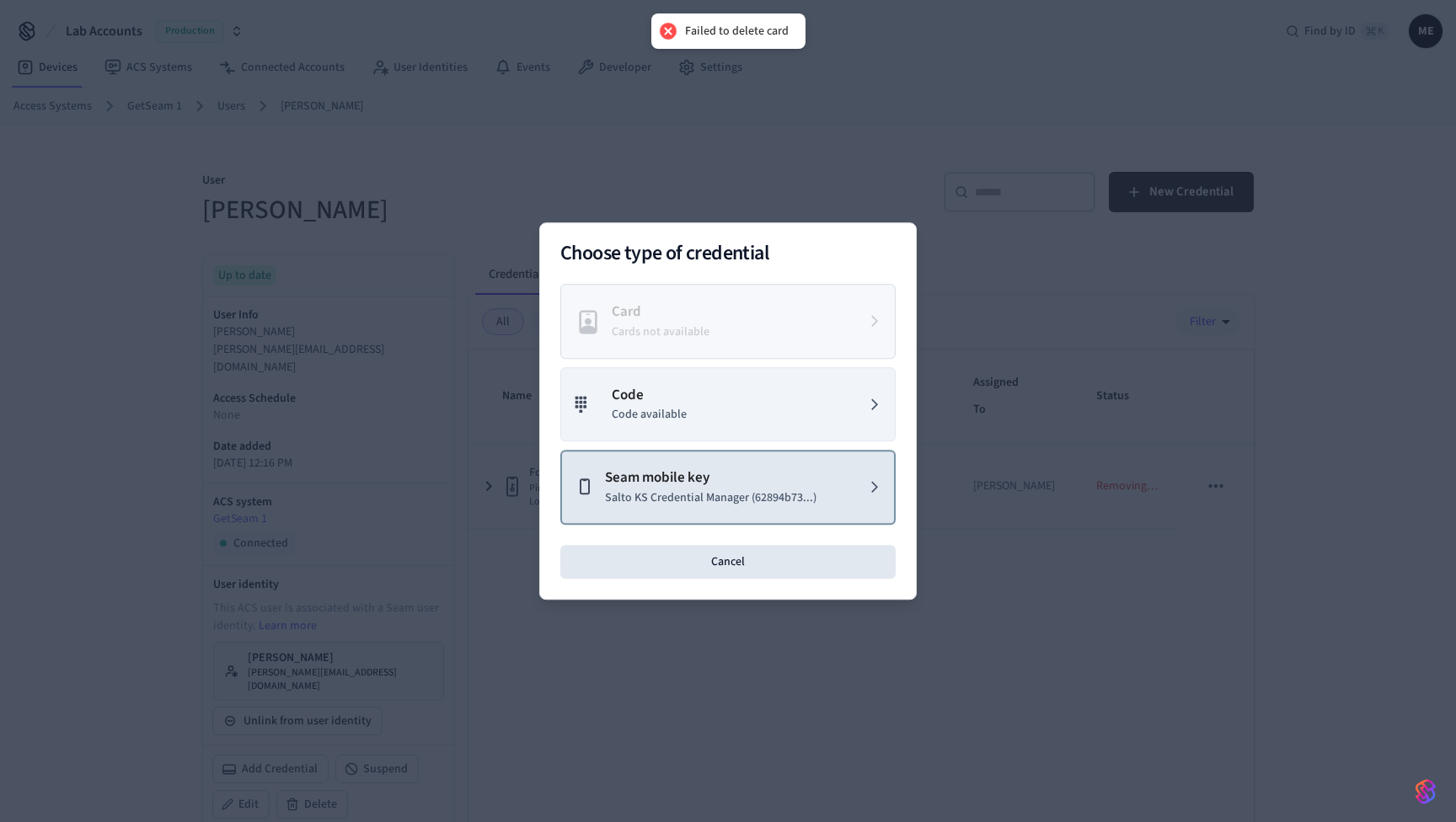
click at [720, 501] on p "Salto KS Credential Manager (62894b73...)" at bounding box center [711, 499] width 211 height 18
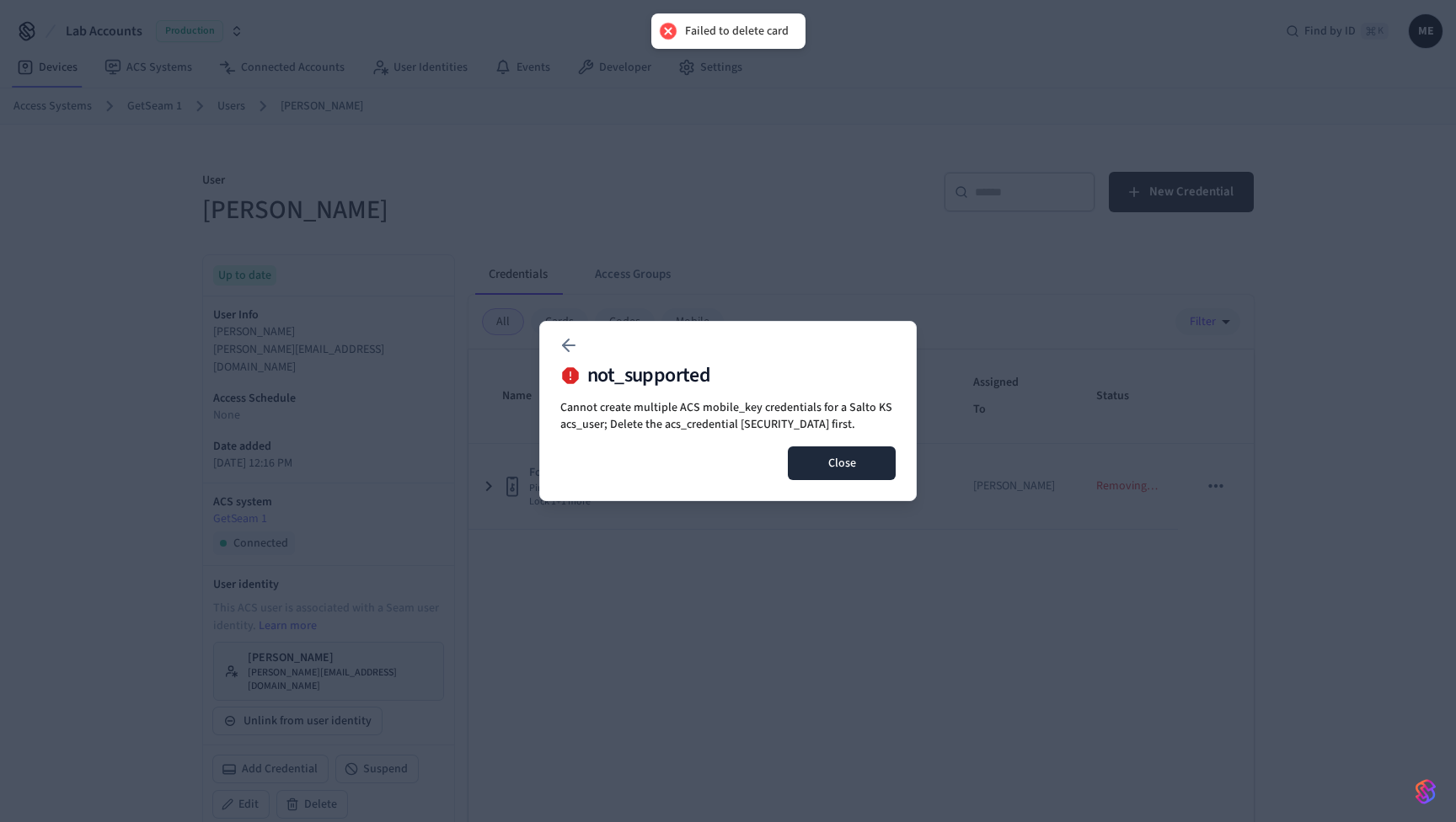
click at [833, 471] on button "Close" at bounding box center [841, 462] width 107 height 33
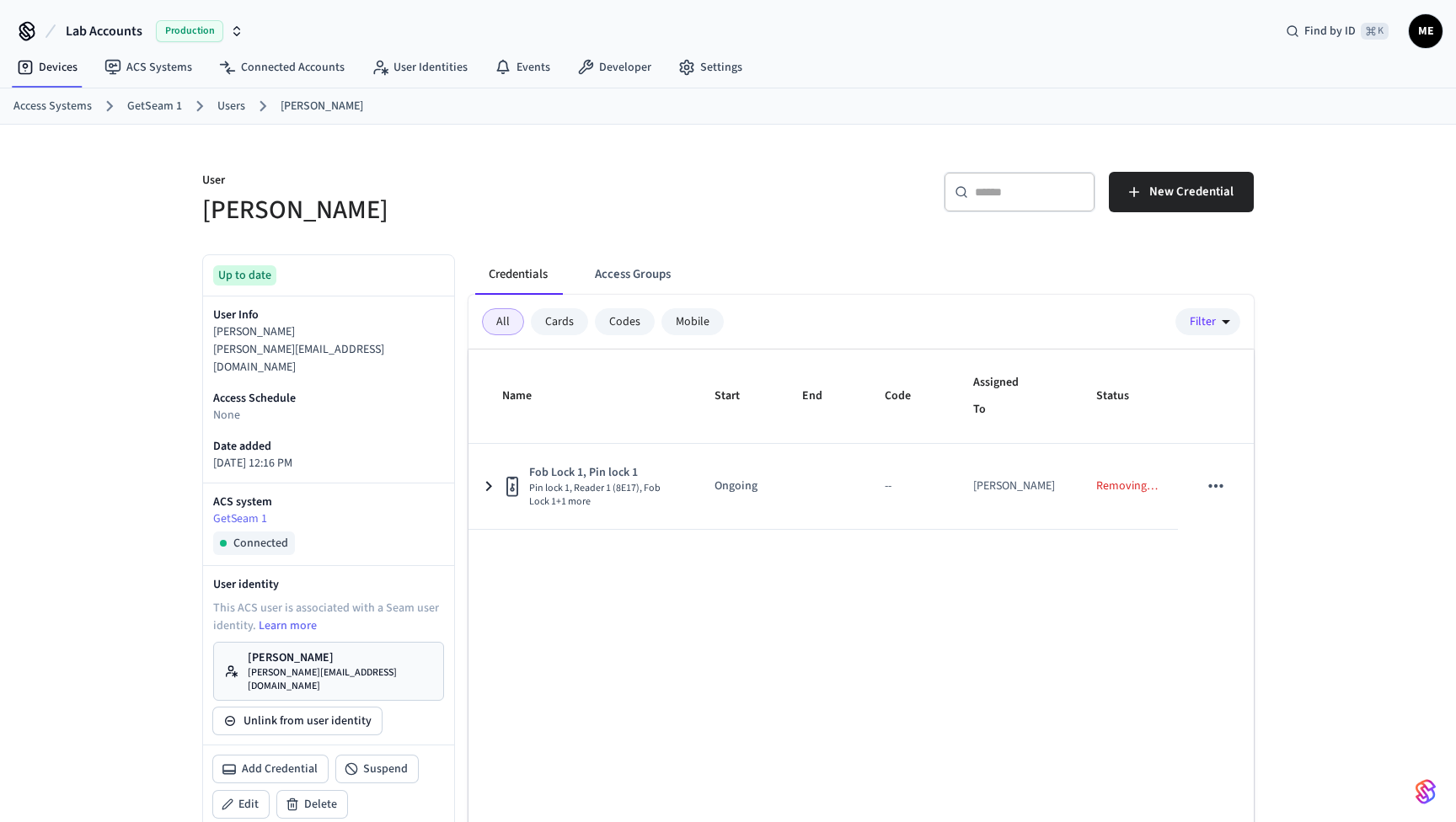
click at [777, 640] on div "Name Start End Code Assigned To Status Fob Lock 1, Pin lock 1 Pin lock 1, Reade…" at bounding box center [861, 637] width 785 height 575
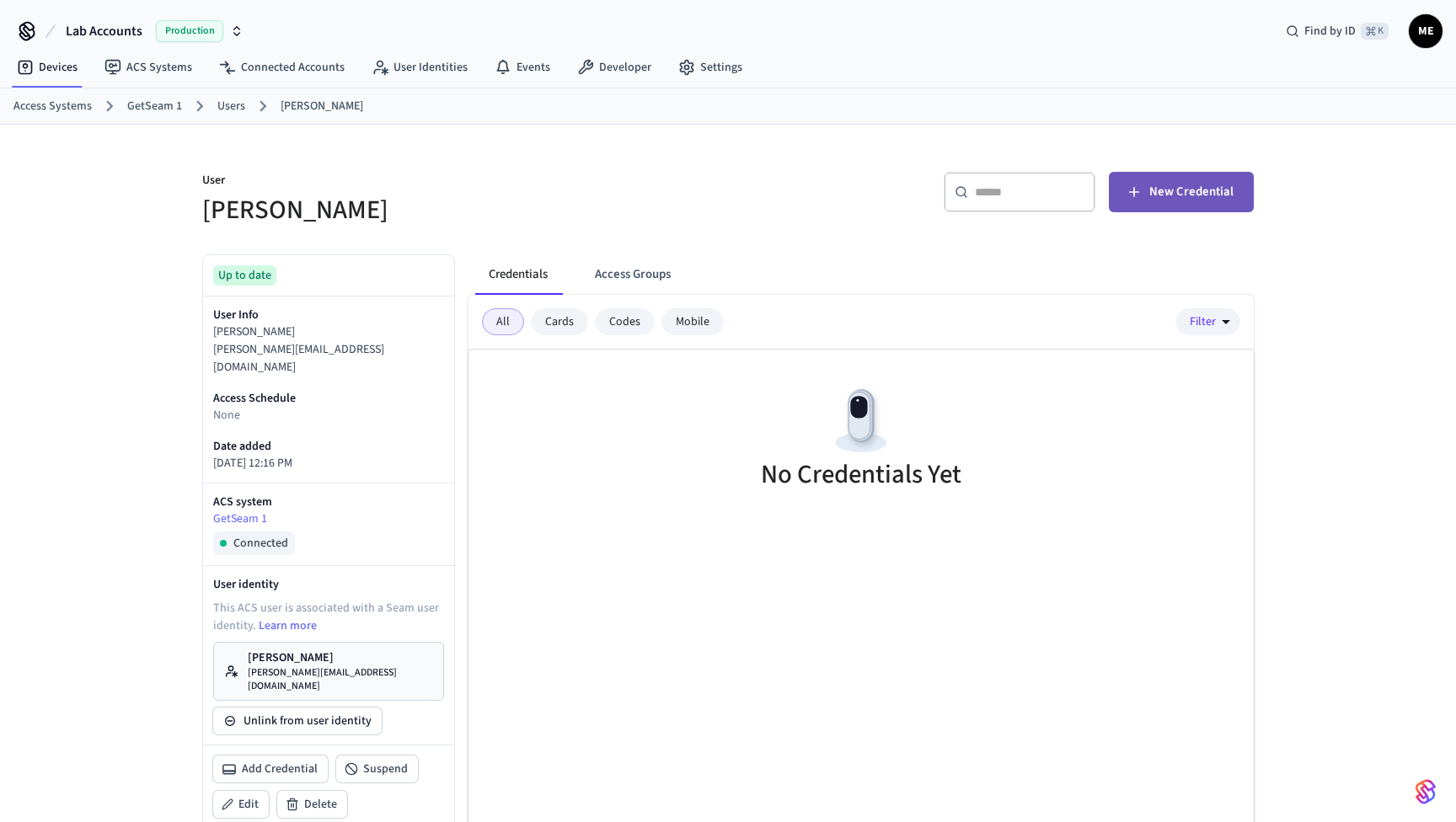
click at [1121, 197] on button "New Credential" at bounding box center [1181, 191] width 145 height 41
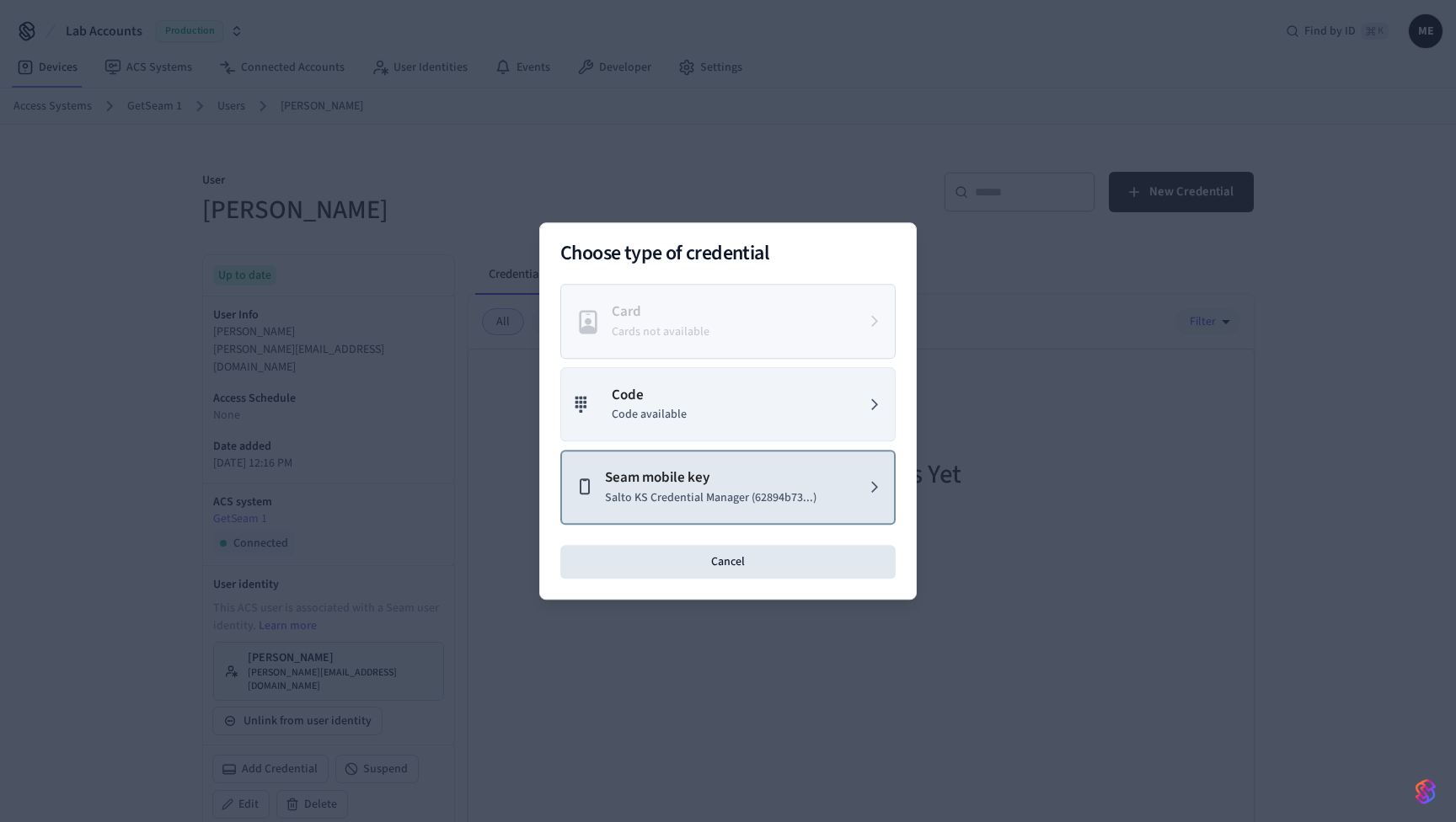
click at [817, 488] on button "Seam mobile key Salto KS Credential Manager (62894b73...)" at bounding box center [727, 487] width 335 height 75
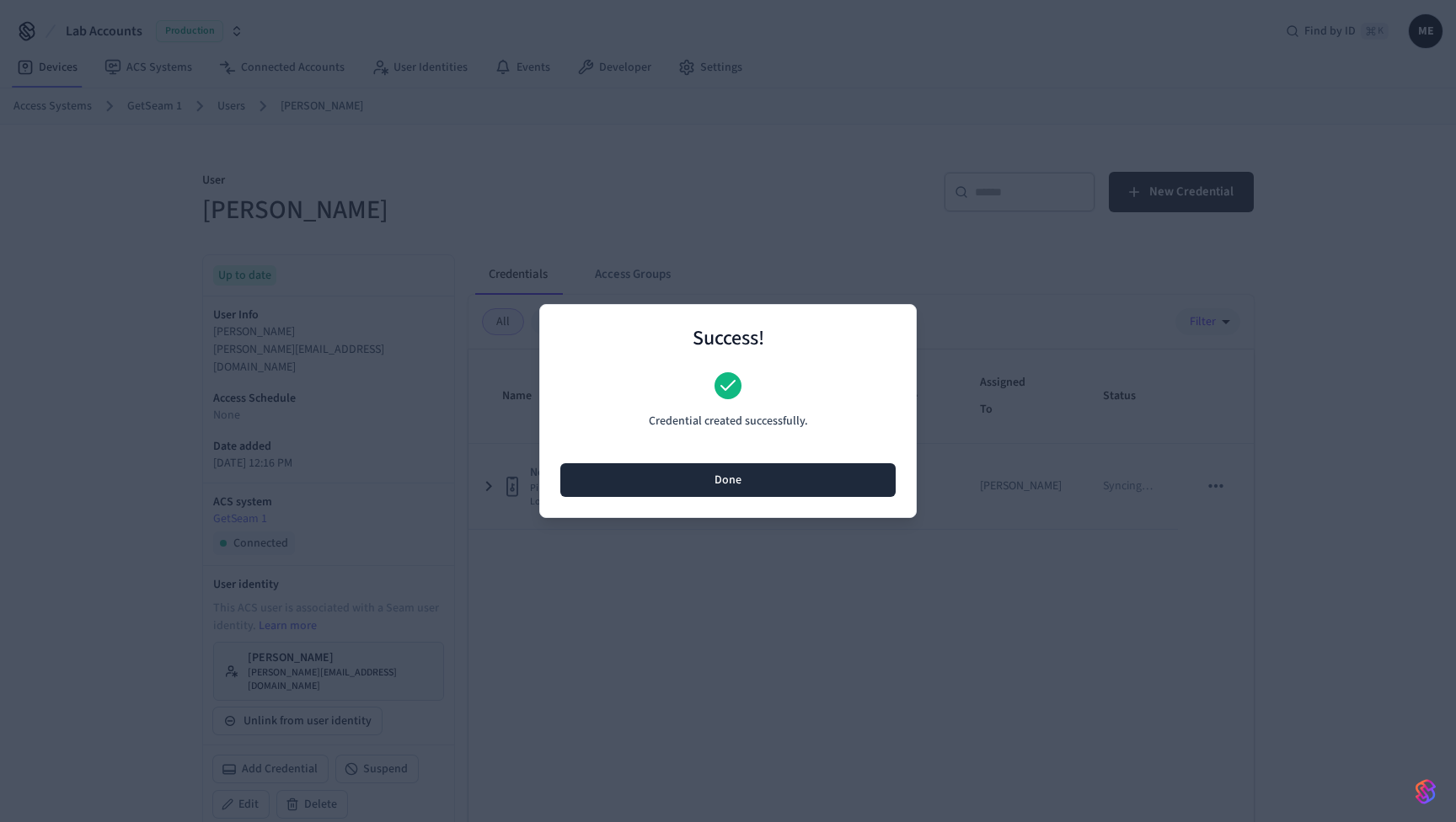
click at [775, 473] on button "Done" at bounding box center [727, 480] width 335 height 33
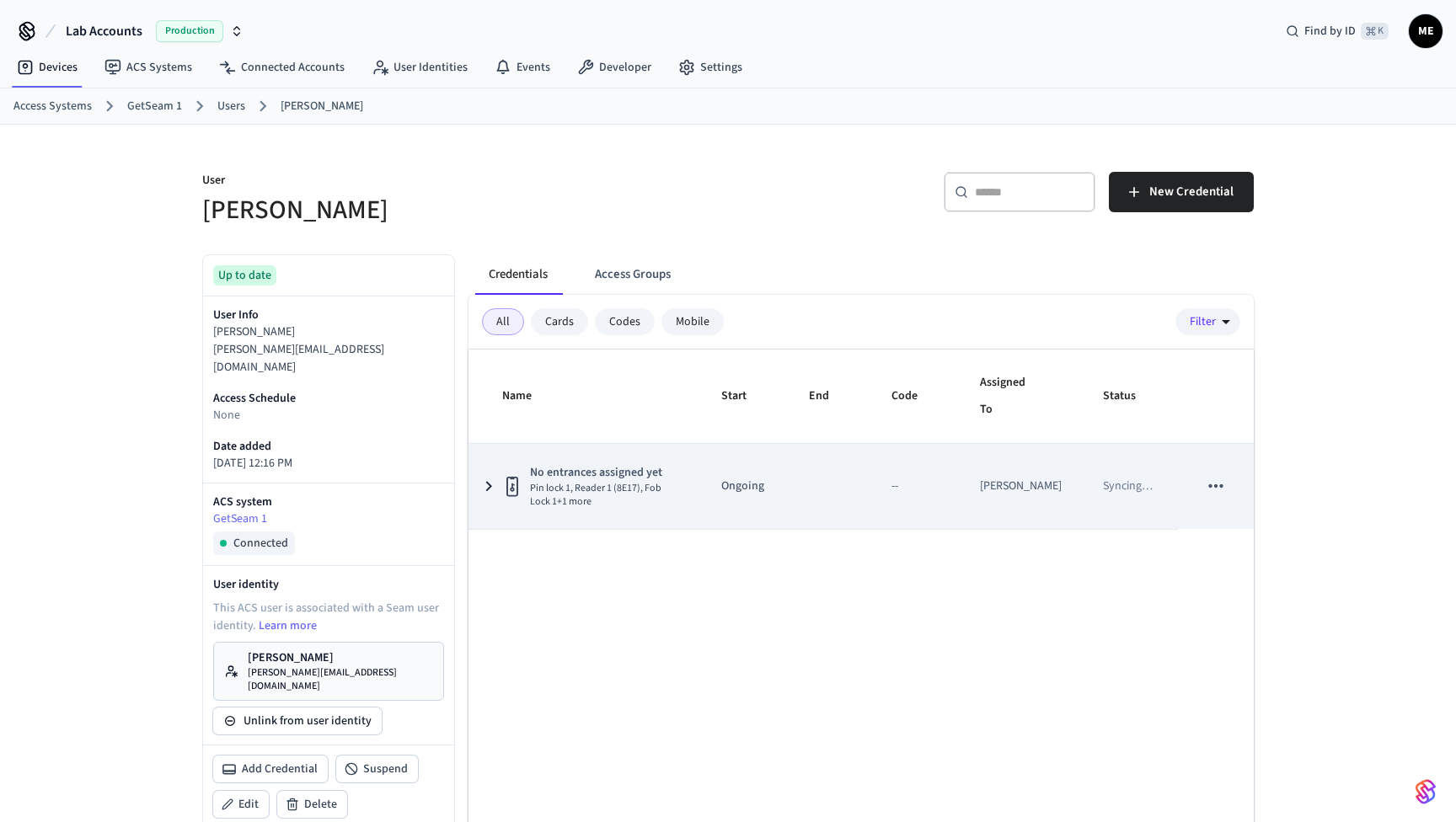
click at [487, 486] on icon "sticky table" at bounding box center [489, 486] width 20 height 21
click at [487, 486] on icon "sticky table" at bounding box center [488, 486] width 10 height 6
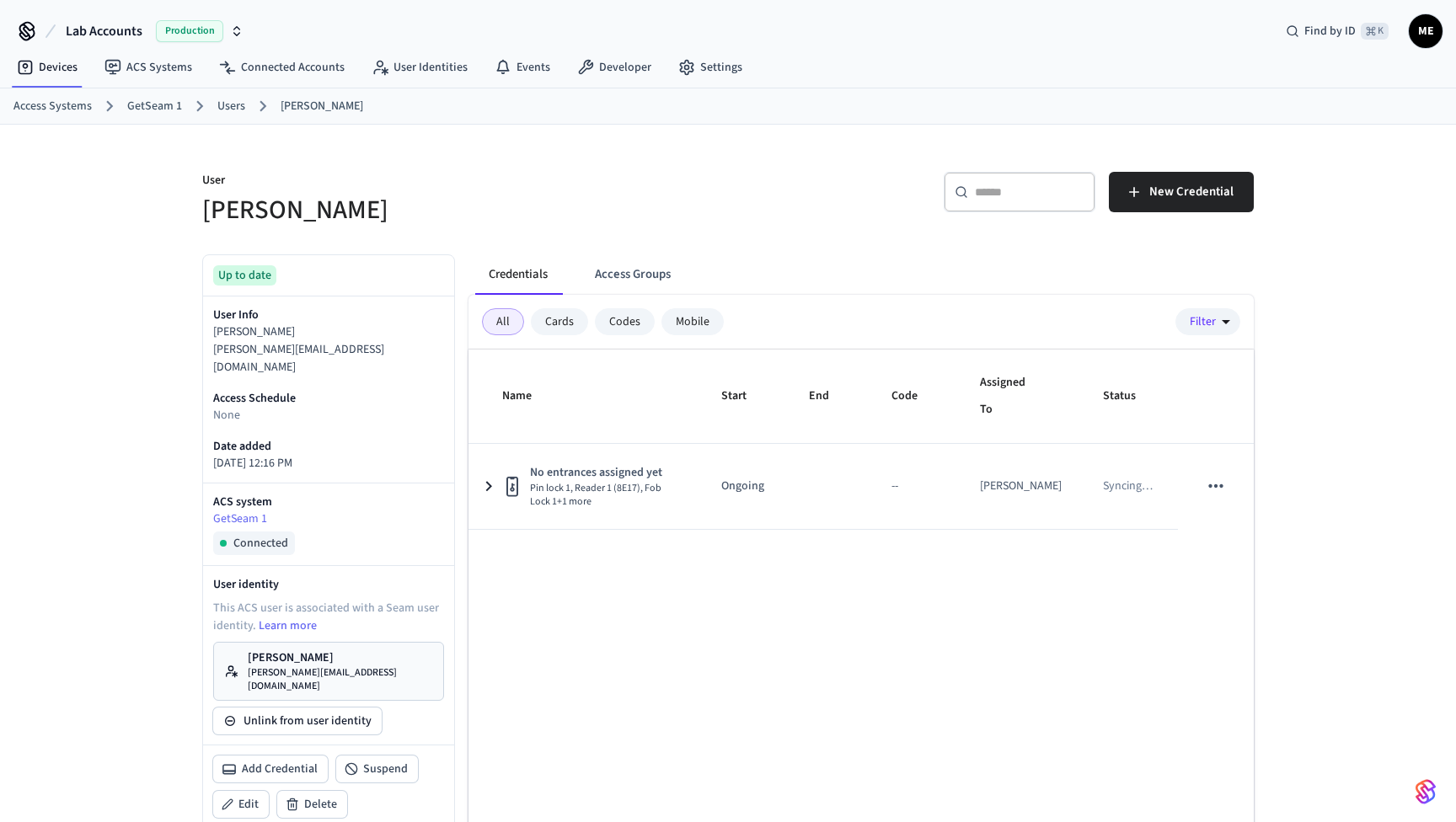
click at [275, 667] on p "[PERSON_NAME][EMAIL_ADDRESS][DOMAIN_NAME]" at bounding box center [340, 680] width 185 height 27
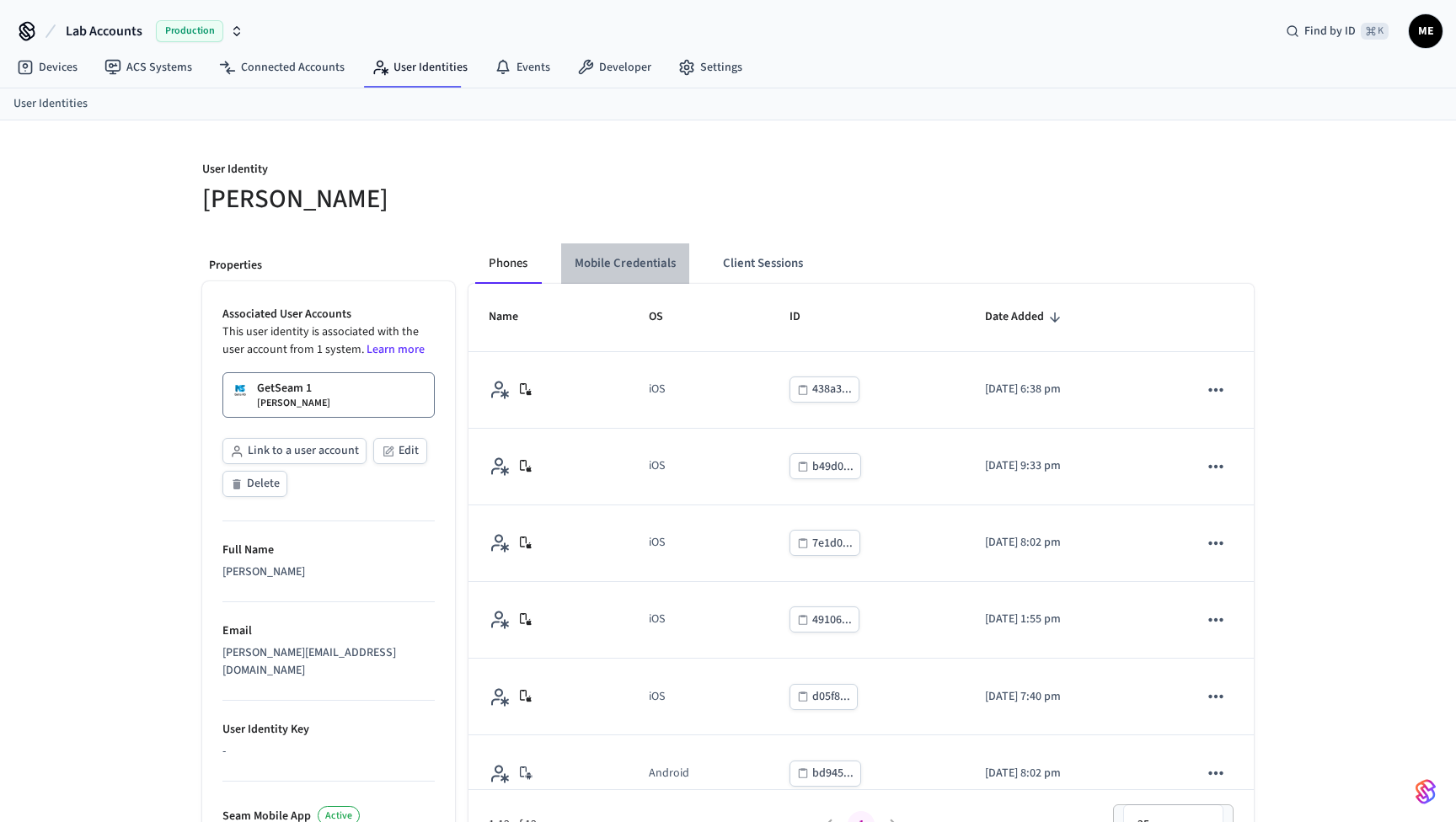
click at [605, 270] on button "Mobile Credentials" at bounding box center [625, 264] width 128 height 41
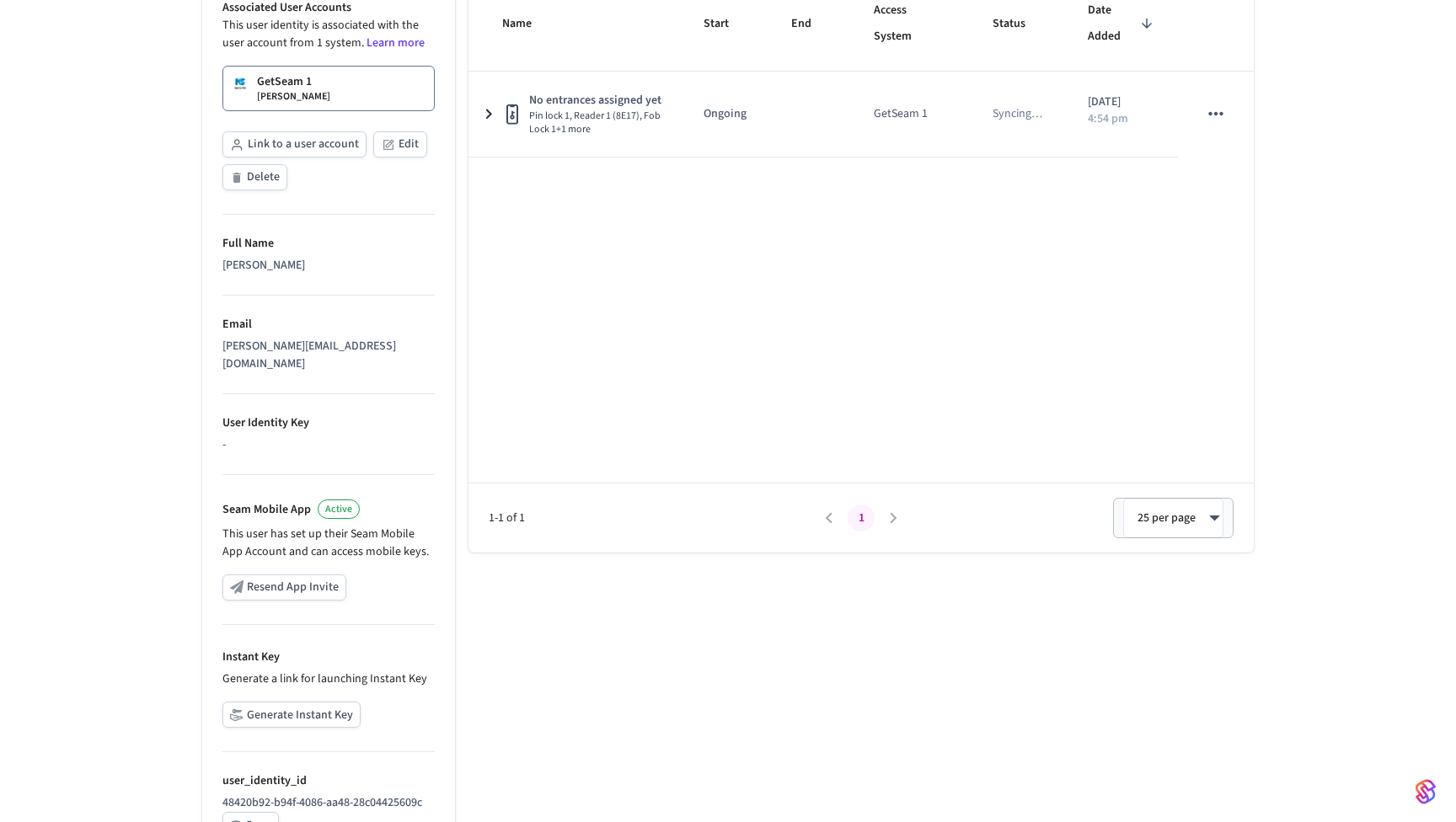
scroll to position [332, 0]
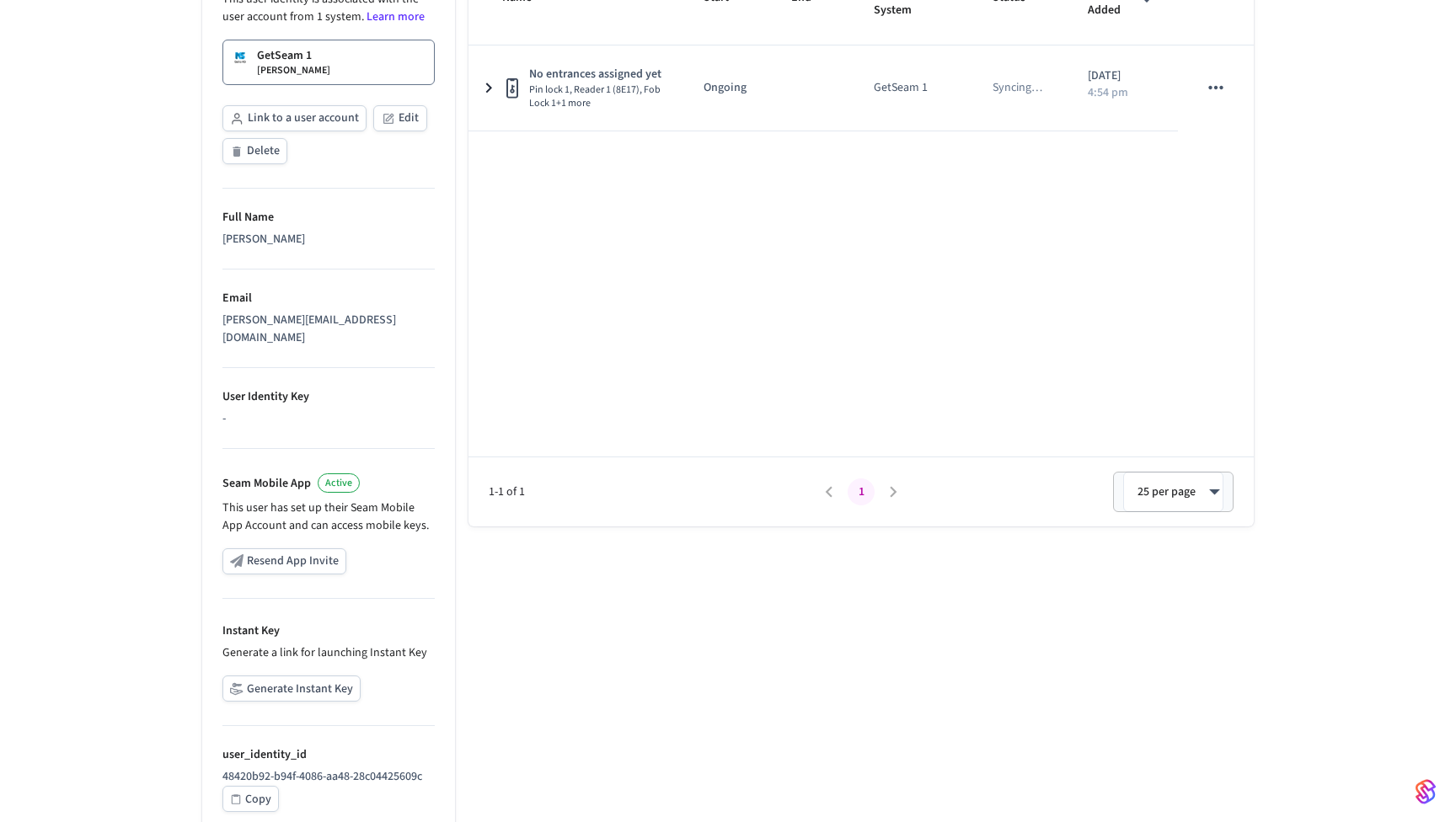
click at [300, 676] on button "Generate Instant Key" at bounding box center [291, 688] width 138 height 26
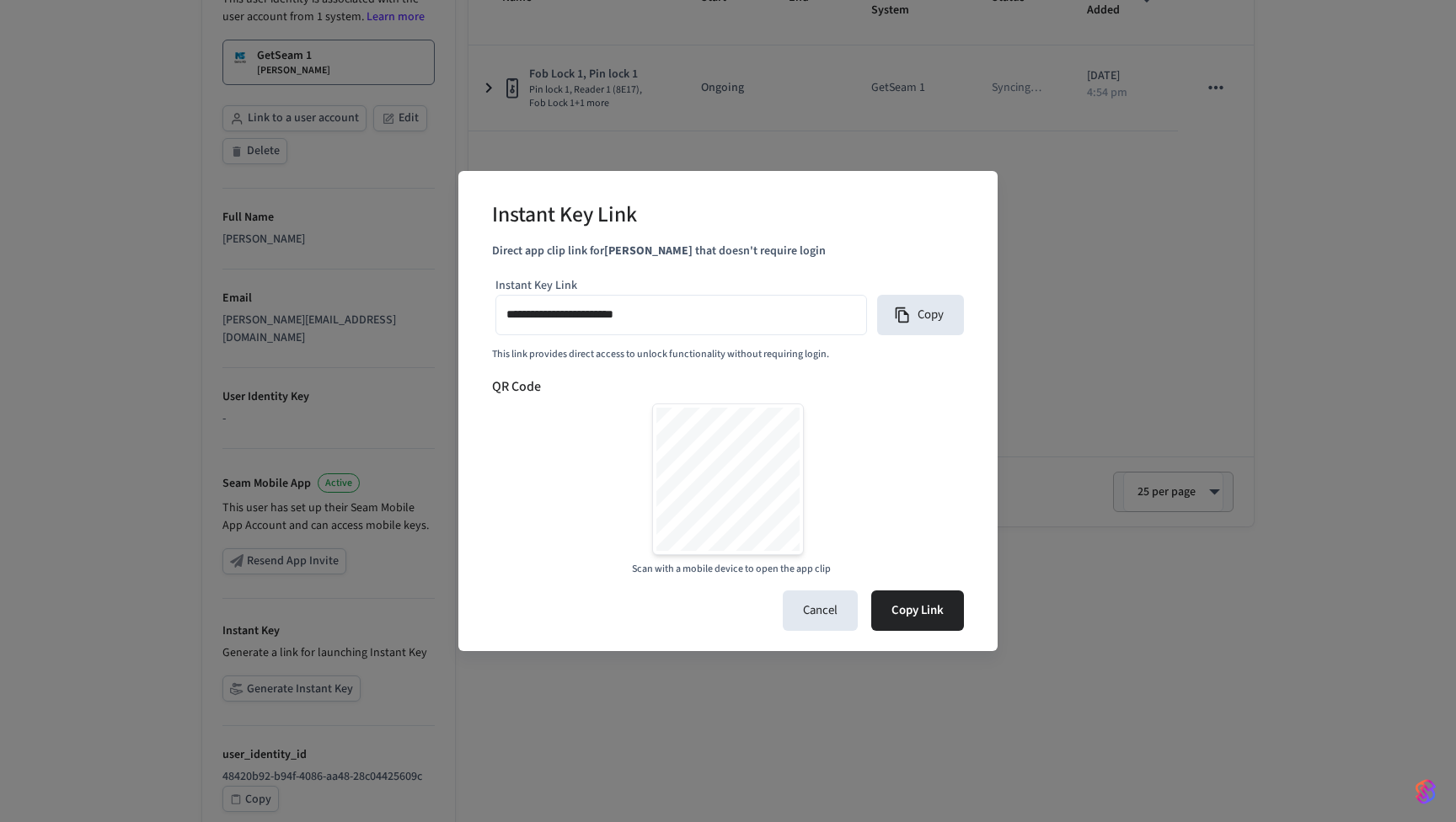
click at [1163, 402] on div "**********" at bounding box center [728, 411] width 1456 height 822
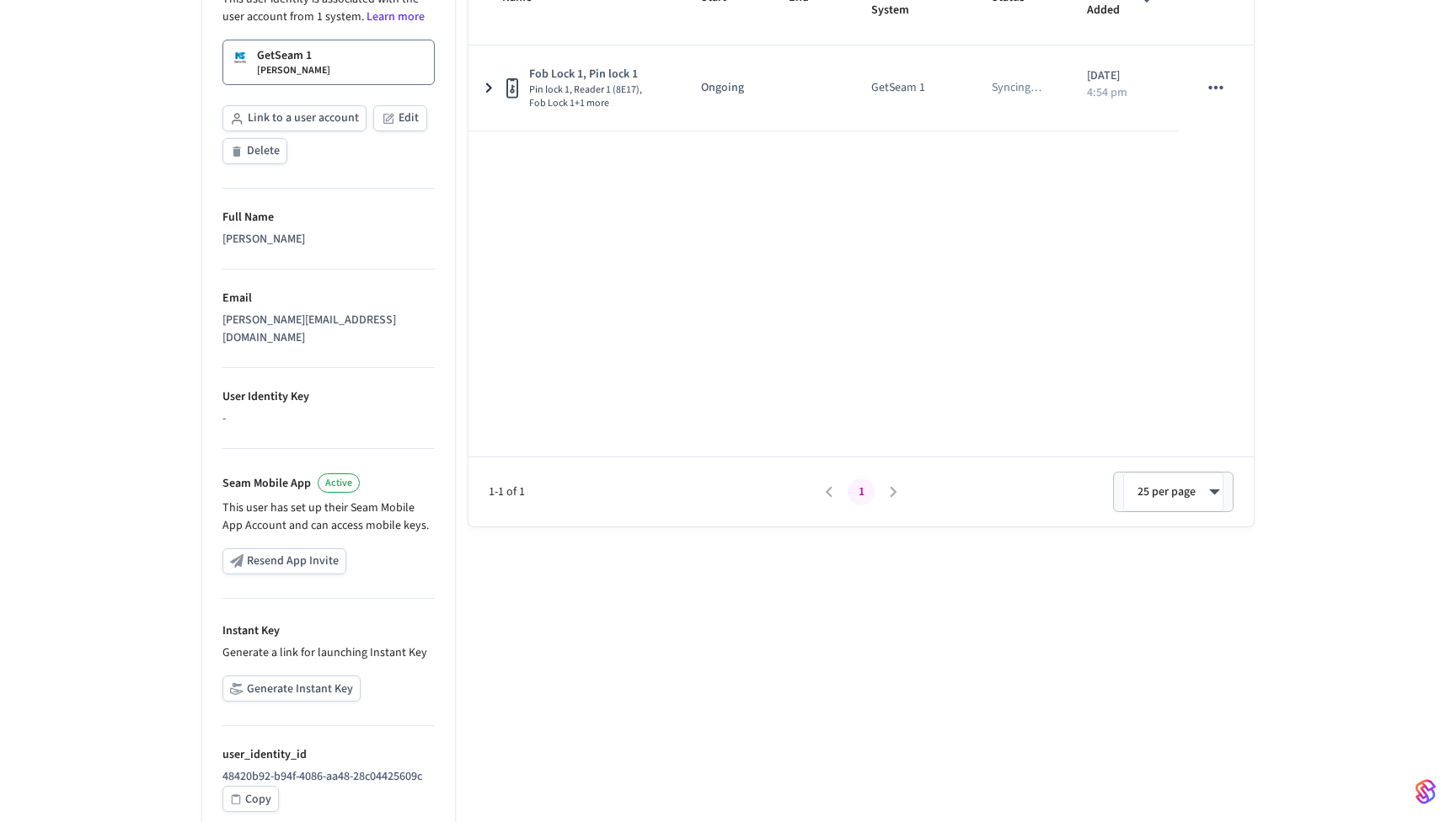
click at [315, 676] on button "Generate Instant Key" at bounding box center [291, 688] width 138 height 26
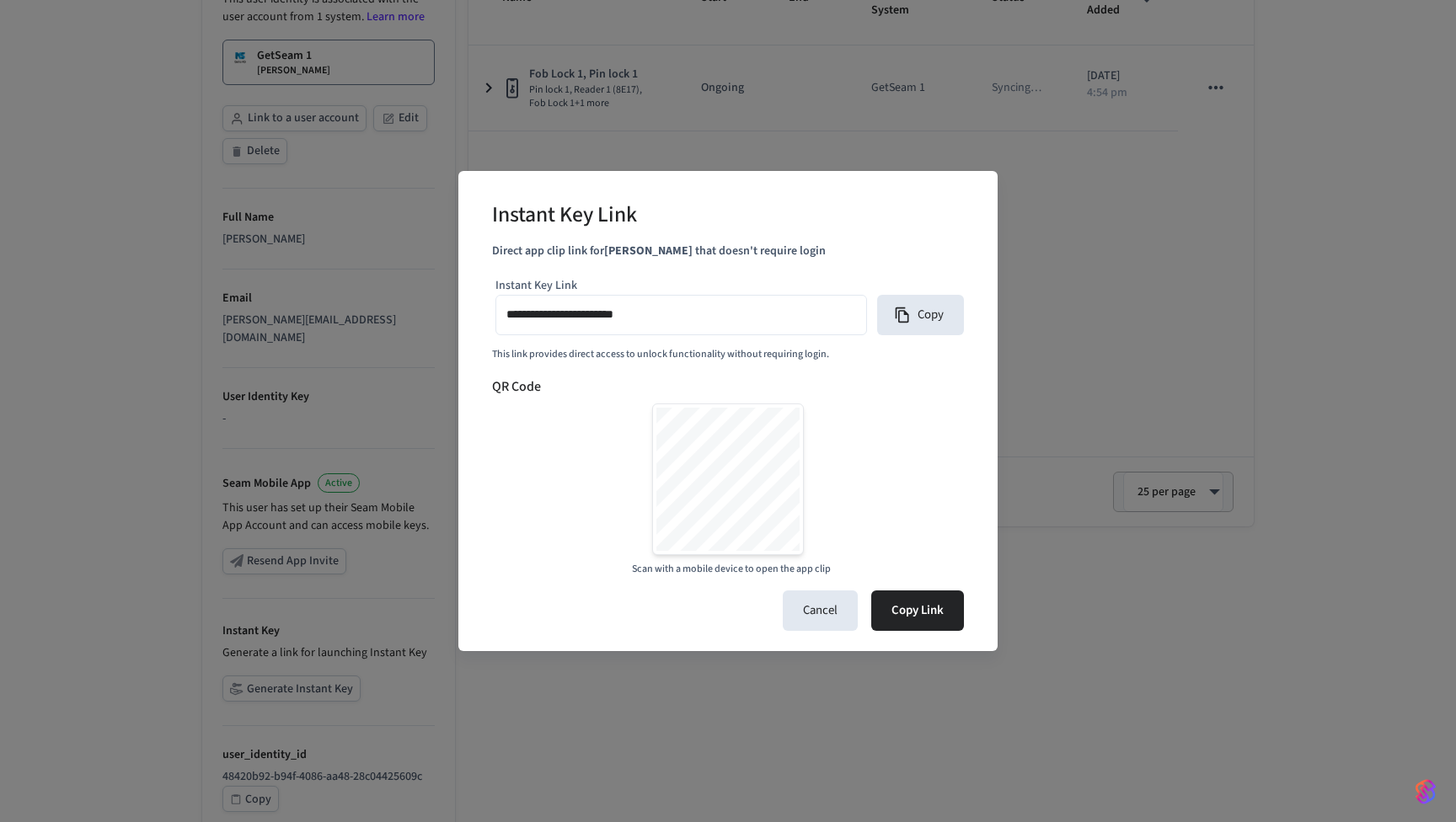
type input "**********"
click at [1186, 377] on div "**********" at bounding box center [728, 411] width 1456 height 822
